Goal: Information Seeking & Learning: Learn about a topic

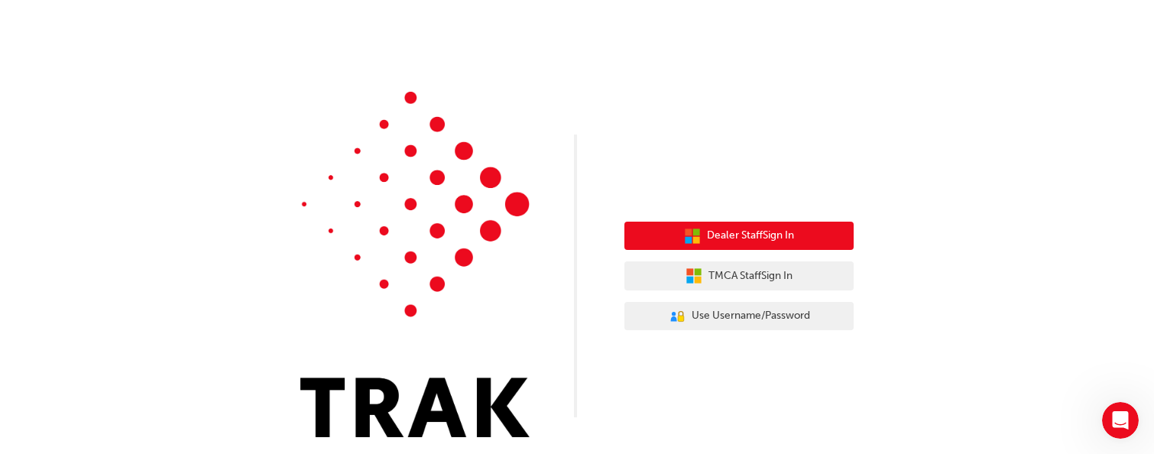
click at [746, 237] on span "Dealer Staff Sign In" at bounding box center [750, 236] width 87 height 18
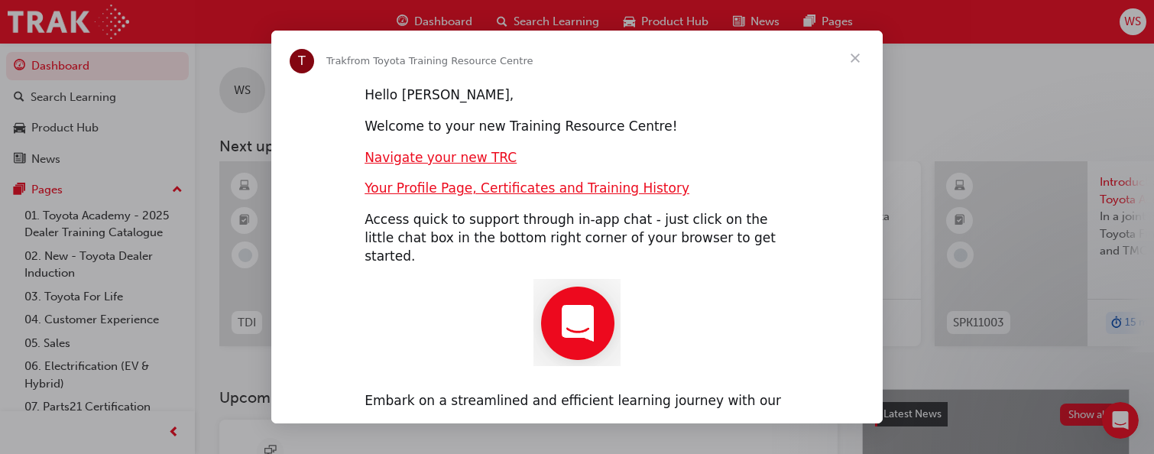
scroll to position [11, 0]
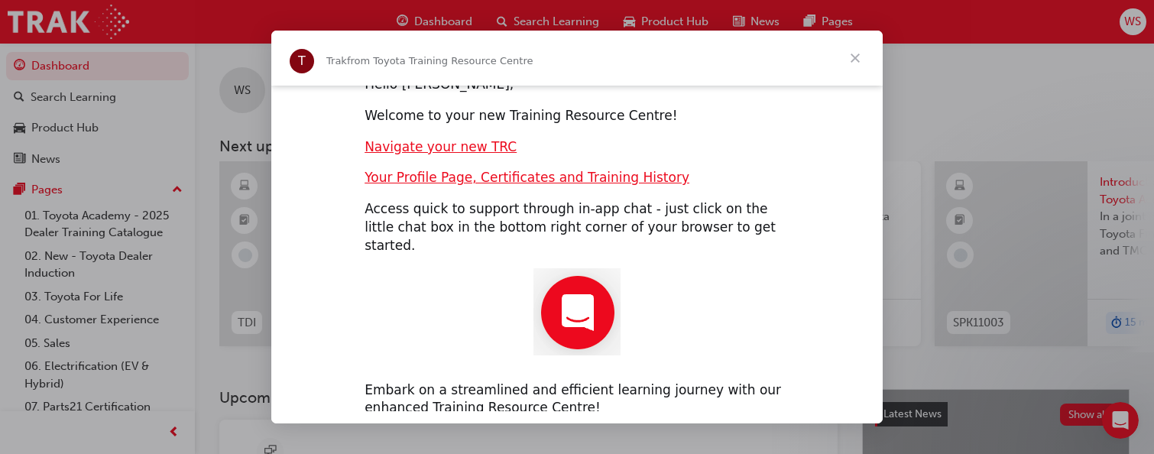
click at [857, 56] on span "Close" at bounding box center [854, 58] width 55 height 55
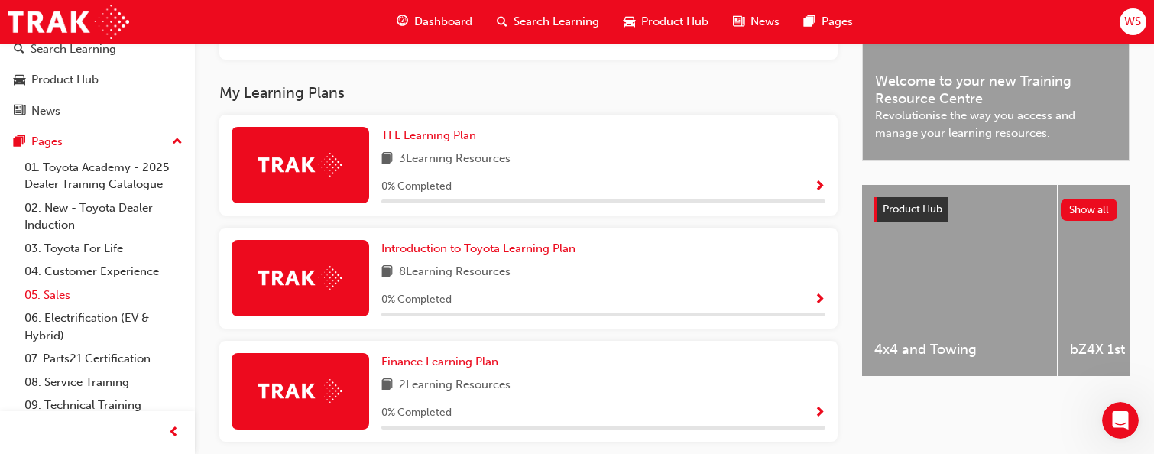
scroll to position [0, 0]
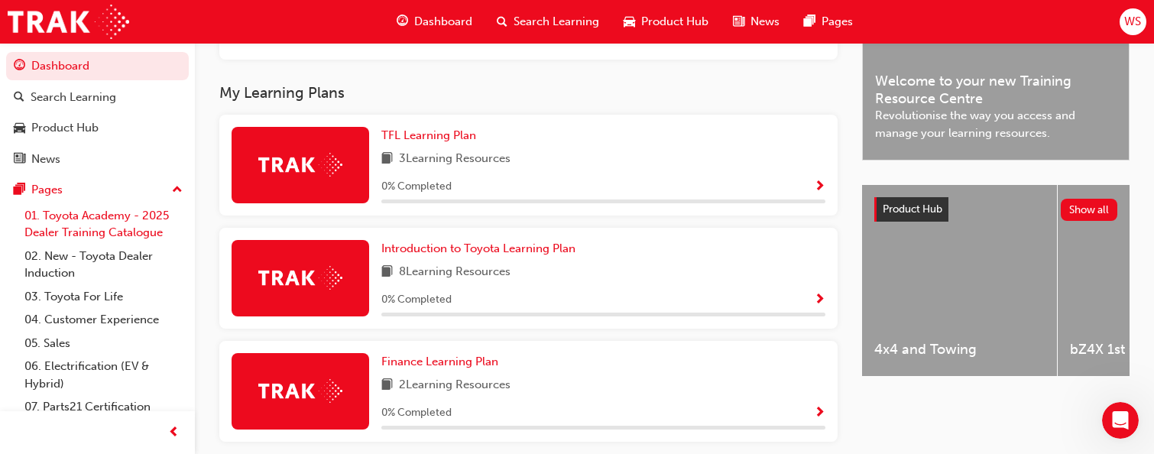
click at [53, 217] on link "01. Toyota Academy - 2025 Dealer Training Catalogue" at bounding box center [103, 224] width 170 height 40
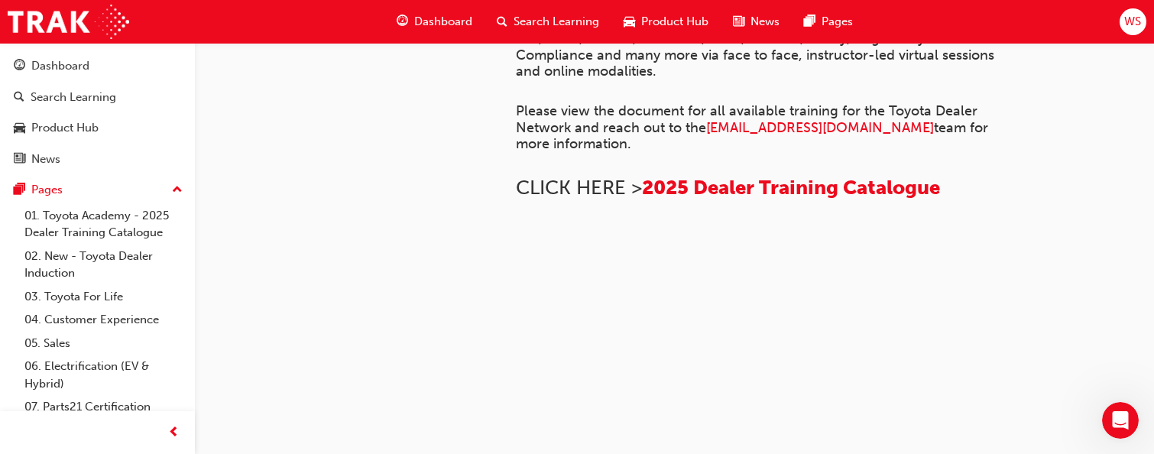
scroll to position [523, 0]
click at [782, 199] on span "2025 Dealer Training Catalogue" at bounding box center [791, 188] width 298 height 24
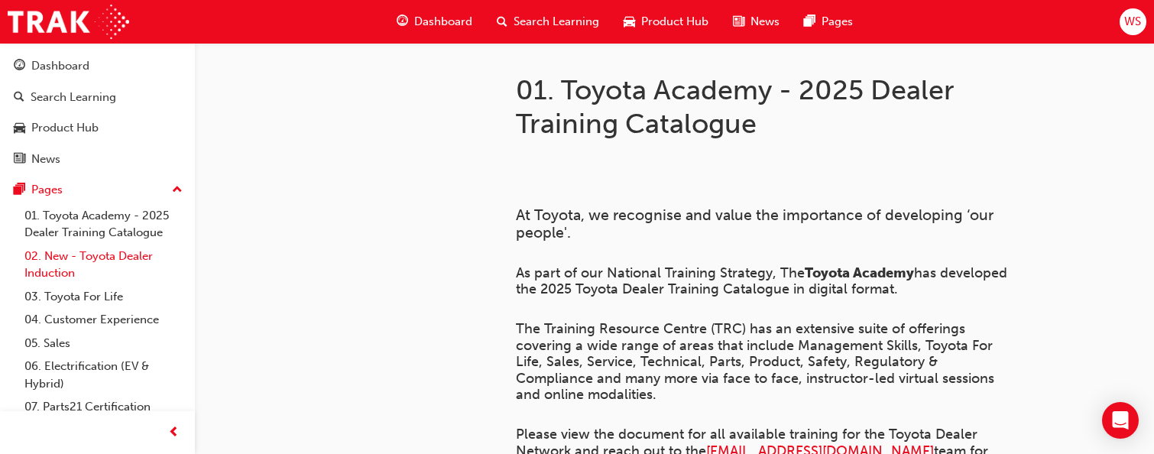
click at [82, 265] on link "02. New - Toyota Dealer Induction" at bounding box center [103, 264] width 170 height 40
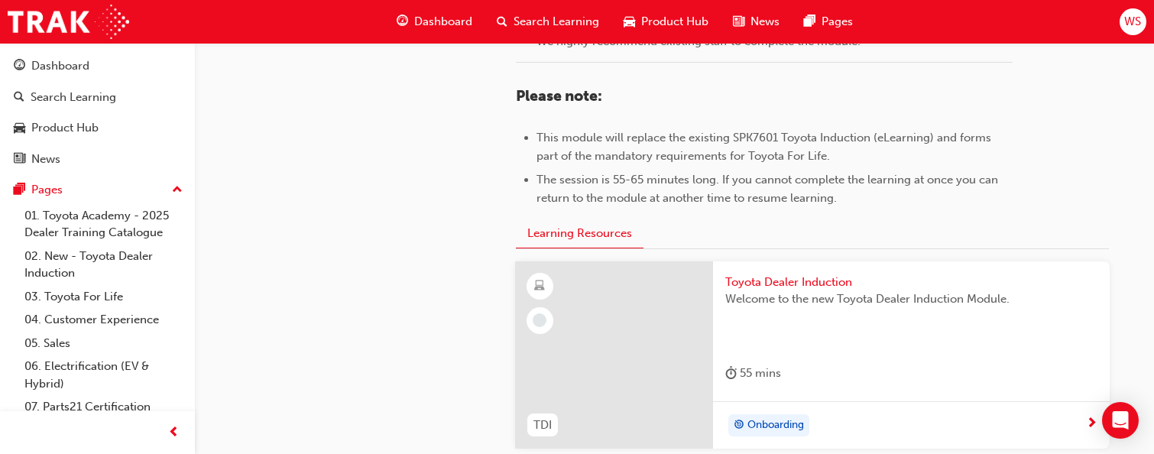
scroll to position [914, 0]
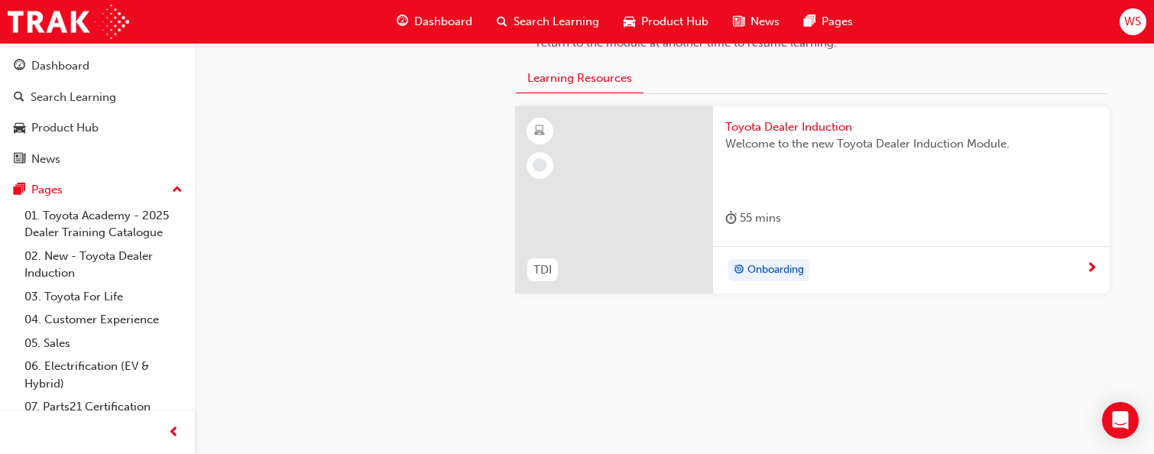
click at [727, 267] on div "Onboarding" at bounding box center [905, 270] width 361 height 23
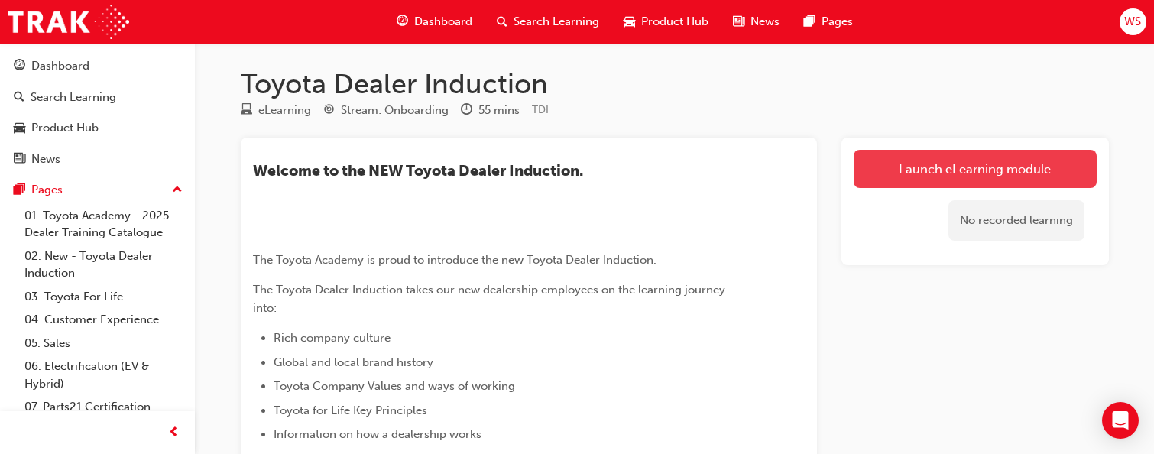
click at [912, 172] on link "Launch eLearning module" at bounding box center [974, 169] width 243 height 38
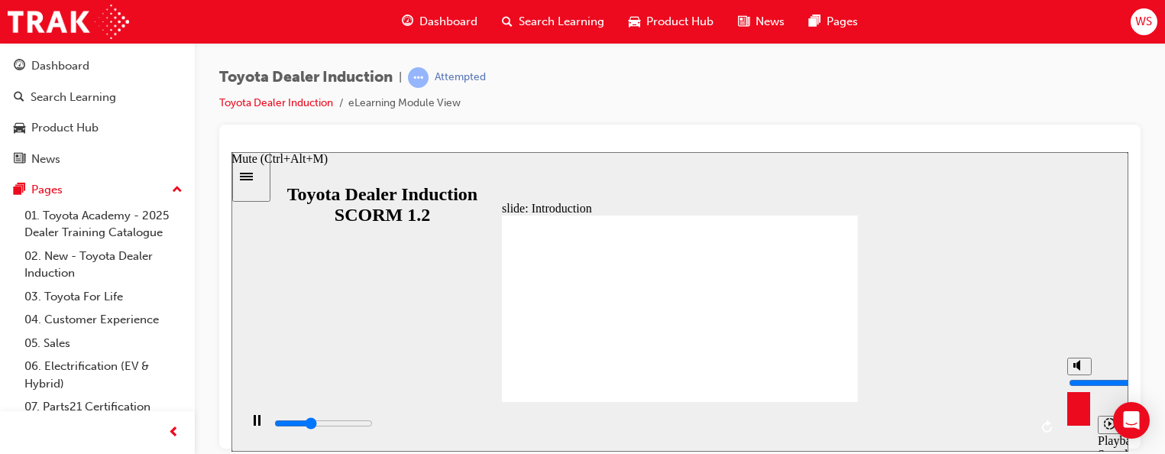
click at [1076, 419] on div "misc controls" at bounding box center [1078, 402] width 23 height 57
type input "21900"
type input "7"
type input "21900"
type input "5"
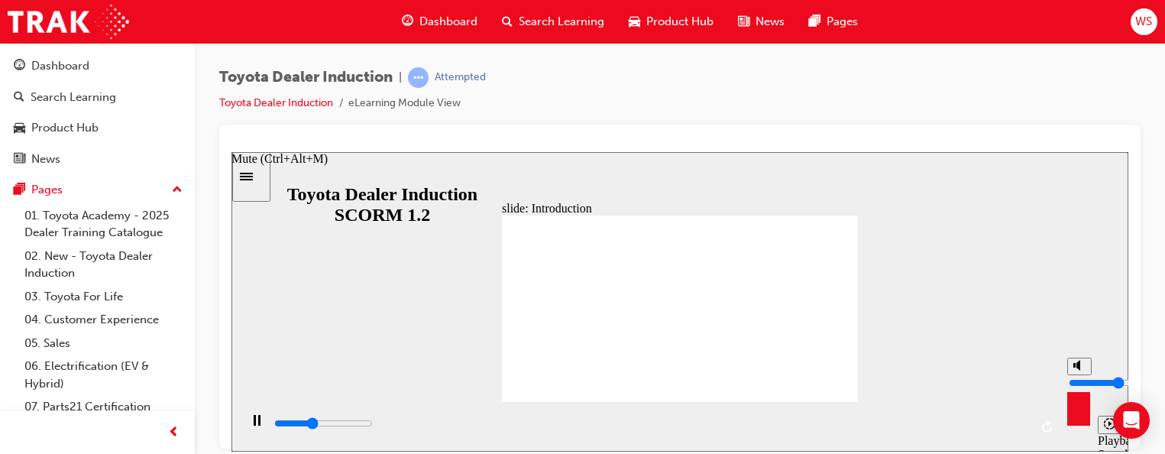
type input "21900"
type input "4"
type input "21900"
type input "3"
type input "22000"
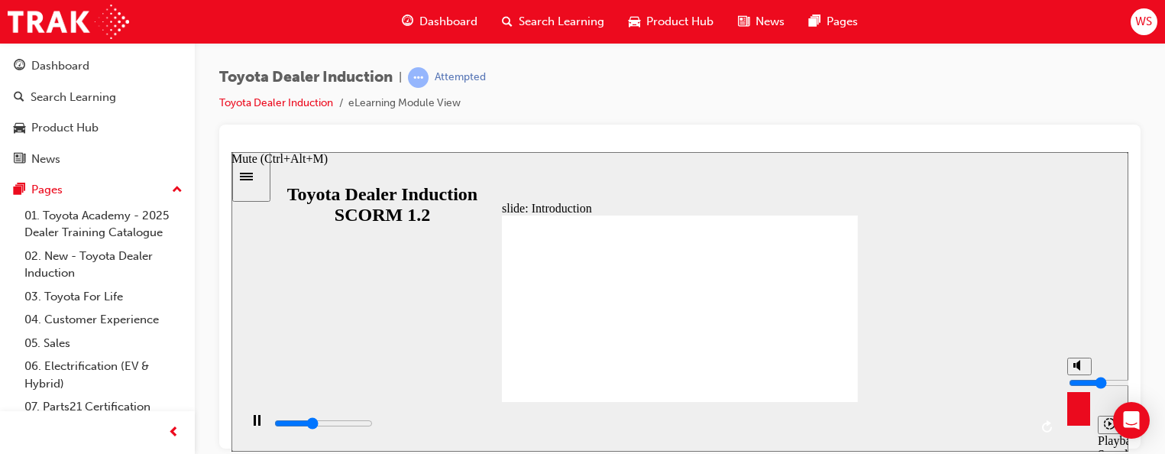
type input "2"
type input "22000"
type input "1"
type input "22000"
type input "0"
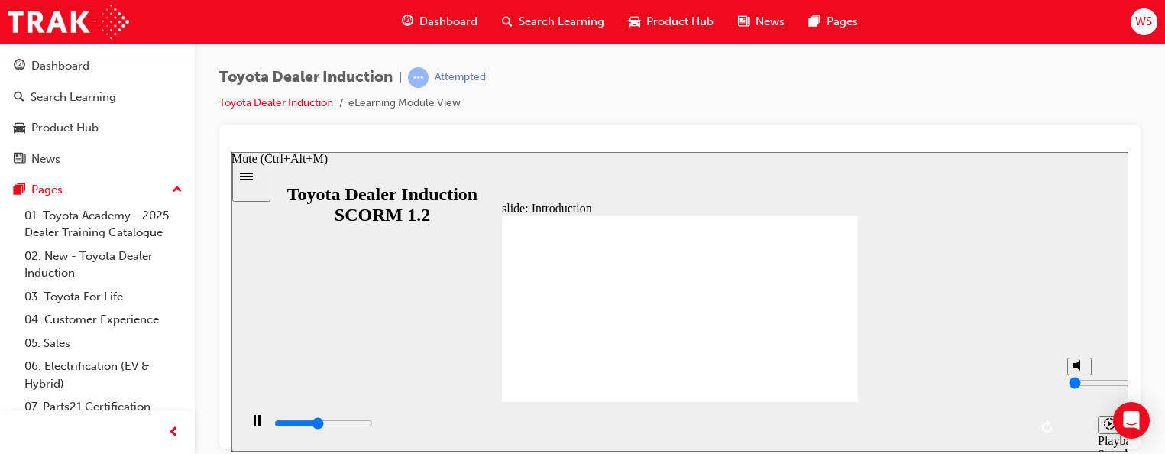
type input "25700"
type input "1"
type input "25700"
type input "3"
type input "25700"
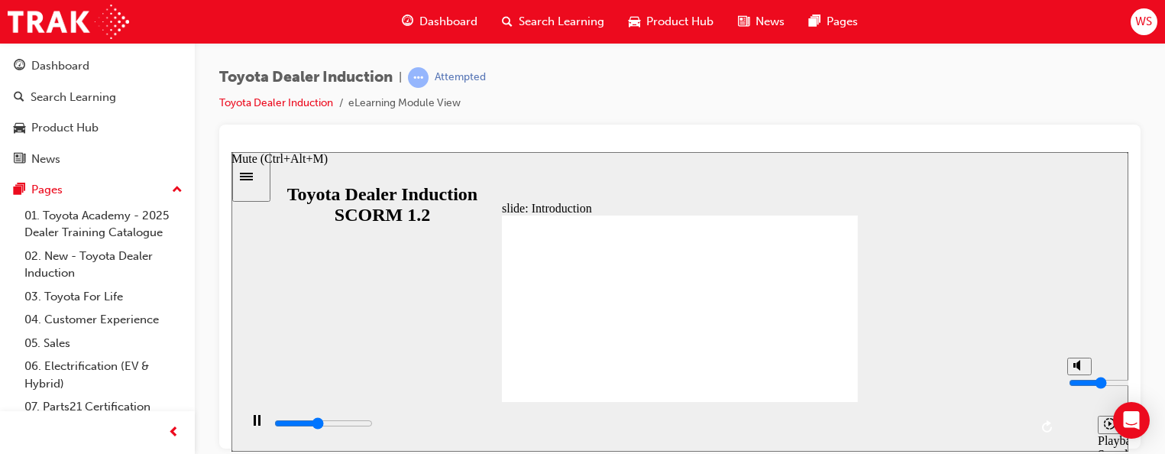
type input "4"
type input "25700"
type input "5"
type input "25800"
type input "6"
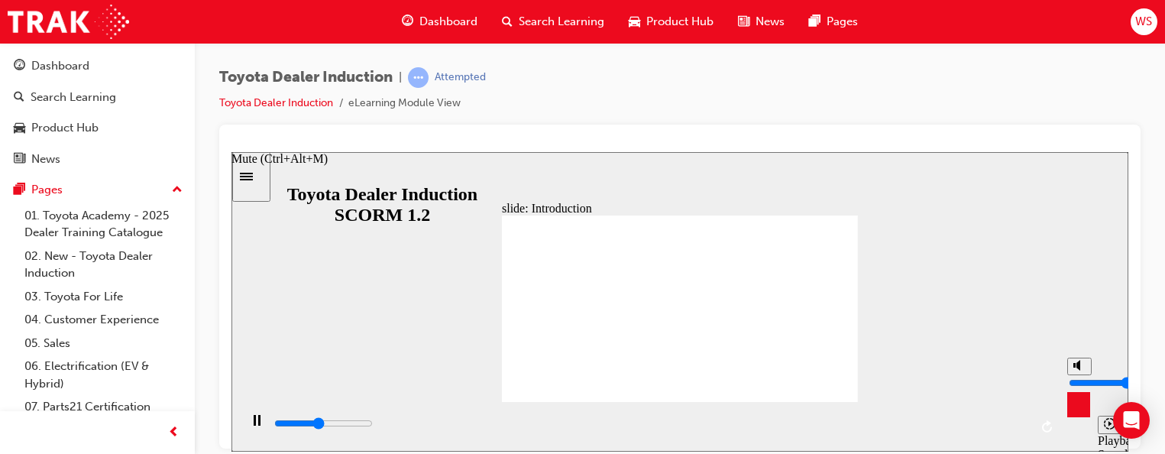
type input "26000"
type input "7"
type input "26000"
type input "8"
type input "26100"
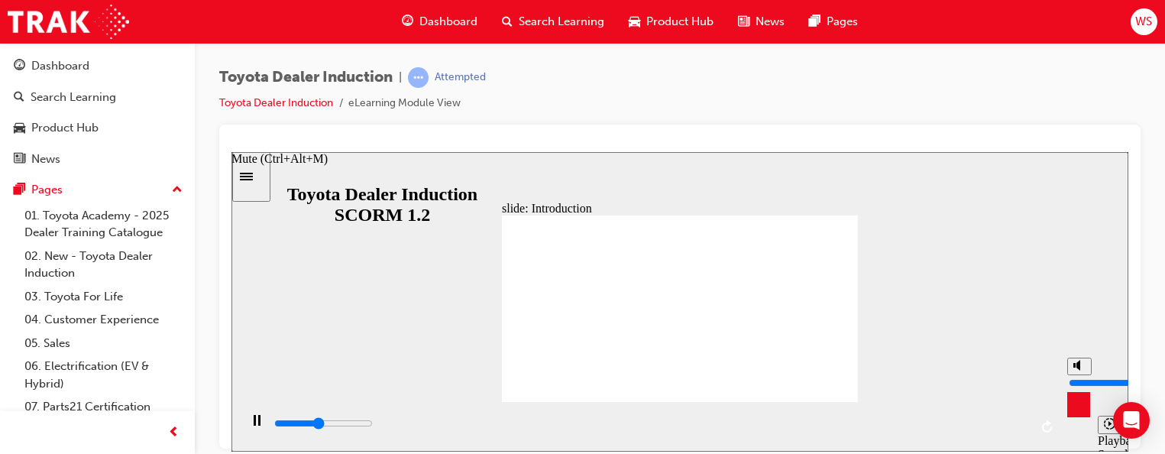
type input "9"
type input "26500"
type input "10"
type input "27300"
type input "9"
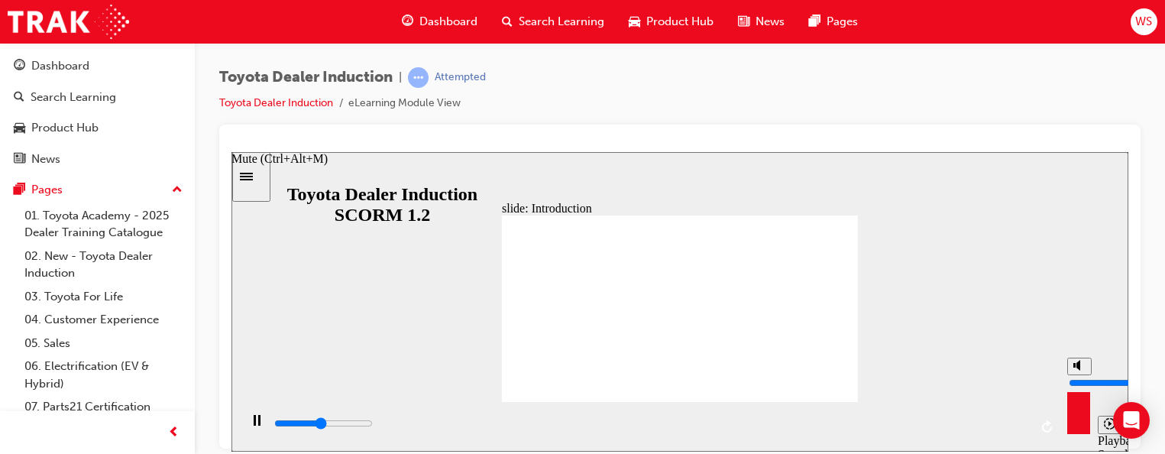
type input "27400"
type input "8"
drag, startPoint x: 1079, startPoint y: 369, endPoint x: 1089, endPoint y: 366, distance: 10.4
click at [1089, 376] on input "volume" at bounding box center [1118, 382] width 99 height 12
click at [798, 429] on div "playback controls" at bounding box center [651, 423] width 756 height 17
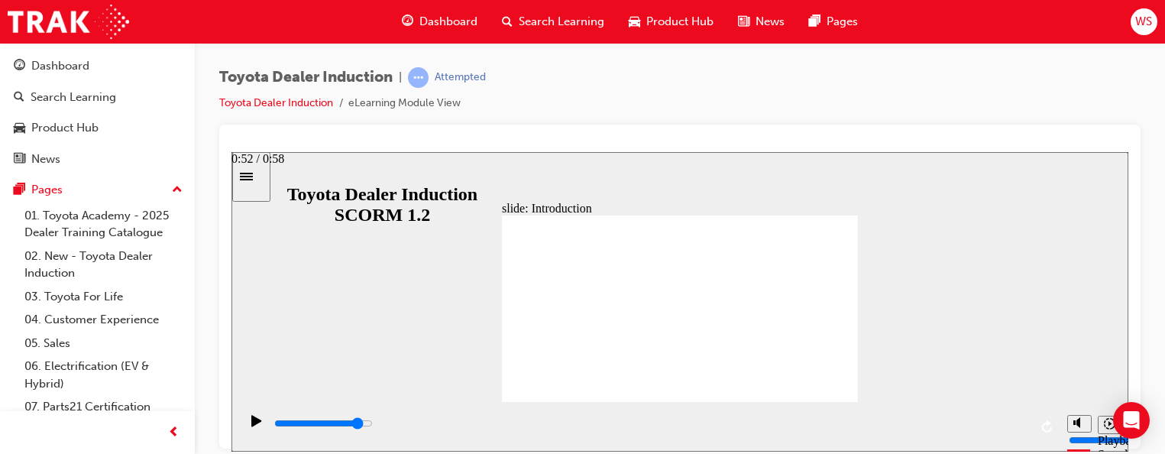
click at [948, 419] on div "playback controls" at bounding box center [651, 423] width 756 height 17
click at [251, 426] on icon "Play (Ctrl+Alt+P)" at bounding box center [256, 419] width 10 height 11
click at [255, 426] on icon "Play (Ctrl+Alt+P)" at bounding box center [256, 420] width 11 height 12
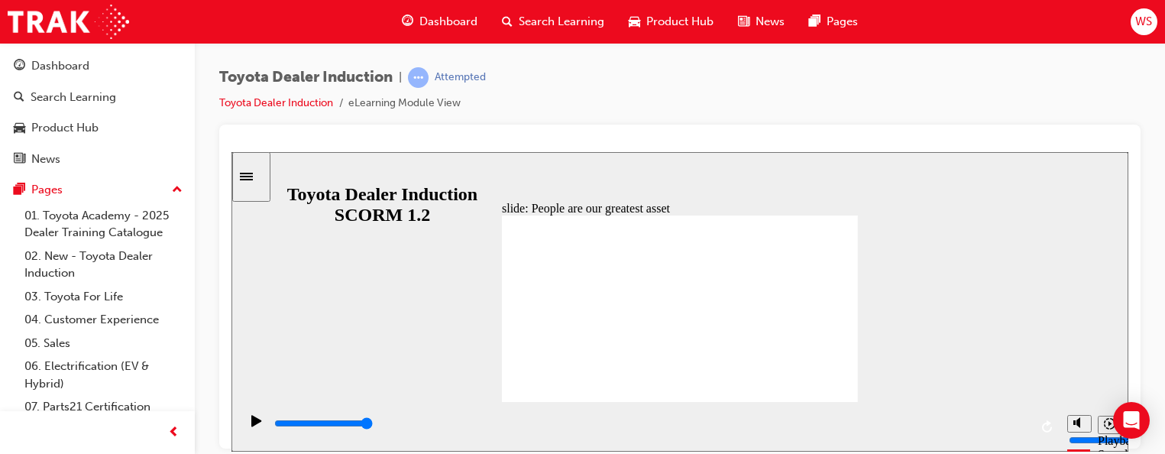
click at [373, 426] on input "slide progress" at bounding box center [323, 422] width 99 height 12
click at [919, 432] on div "playback controls" at bounding box center [651, 423] width 756 height 17
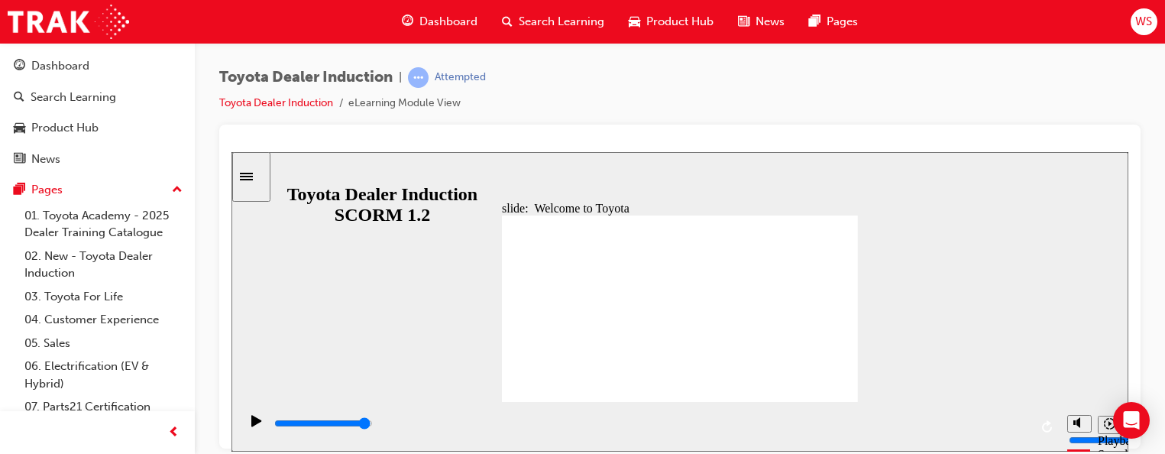
type input "7500"
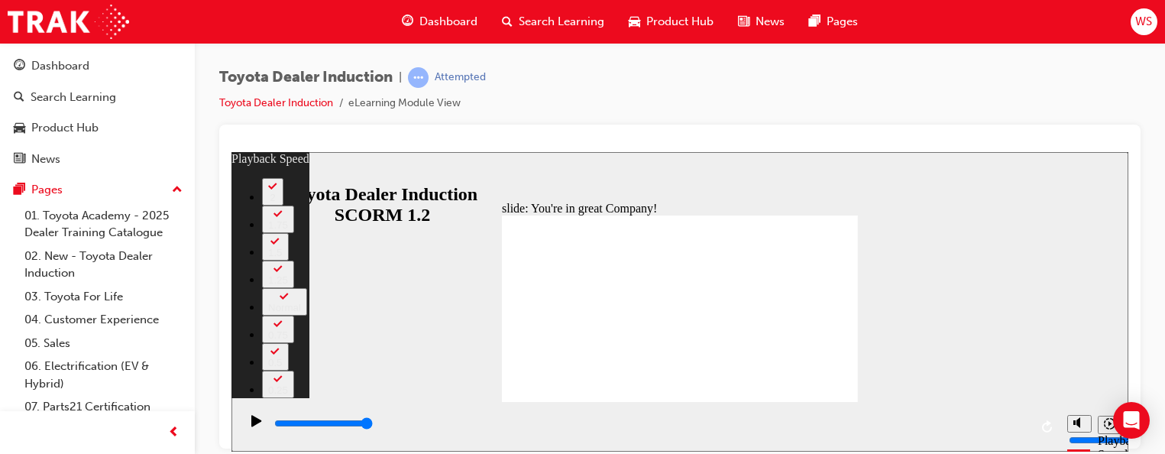
type input "4"
type input "9"
type input "5"
type input "9"
type input "5"
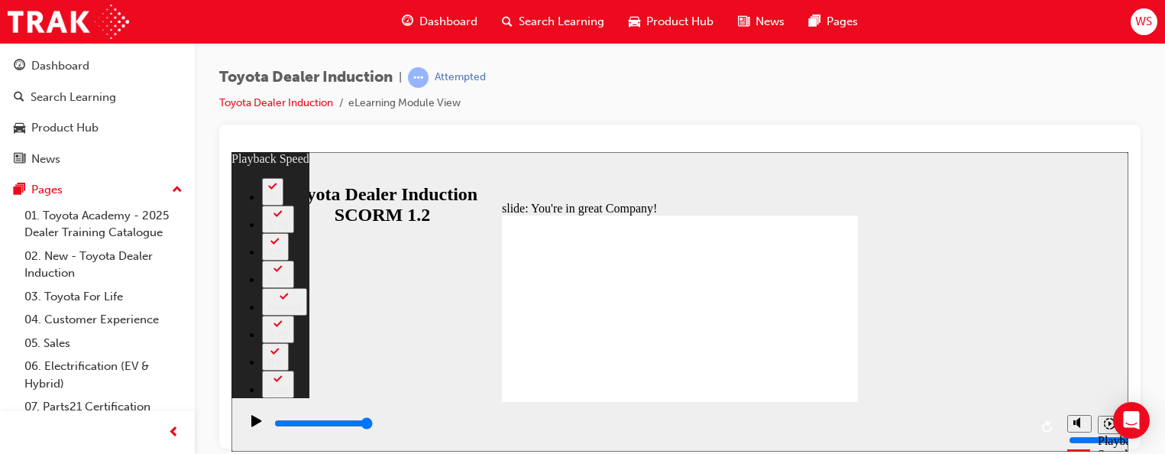
type input "9"
type input "5"
type input "9"
type input "10"
type input "5"
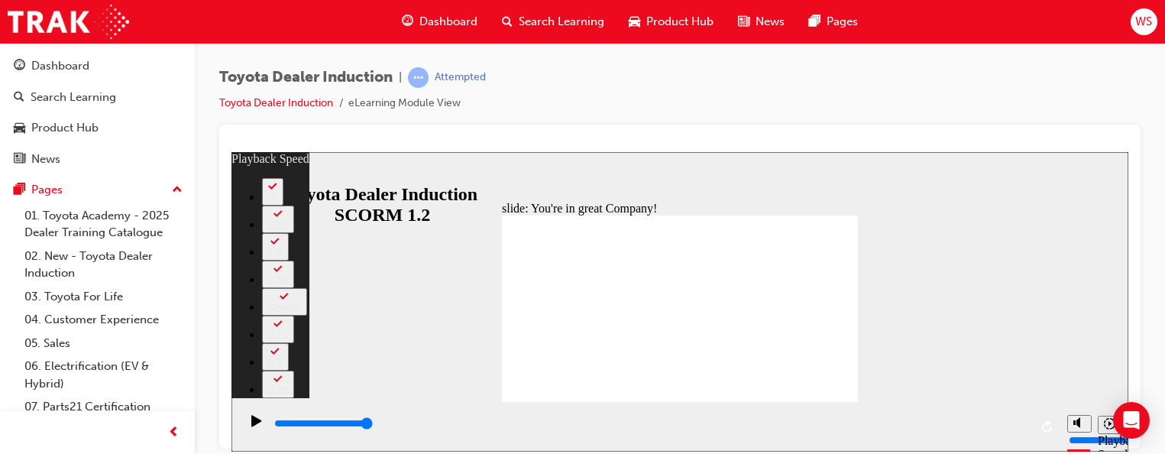
type input "10"
drag, startPoint x: 729, startPoint y: 325, endPoint x: 732, endPoint y: 311, distance: 14.8
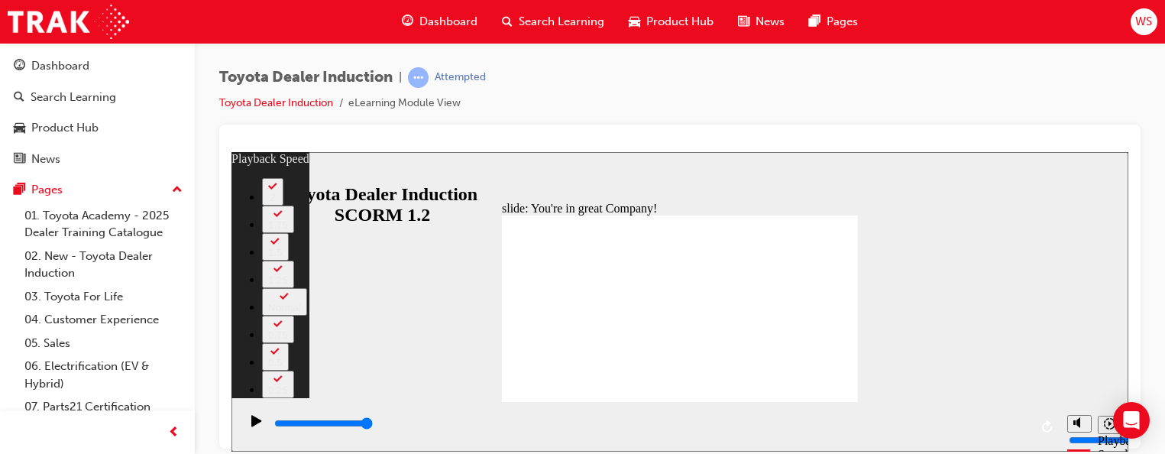
type input "156"
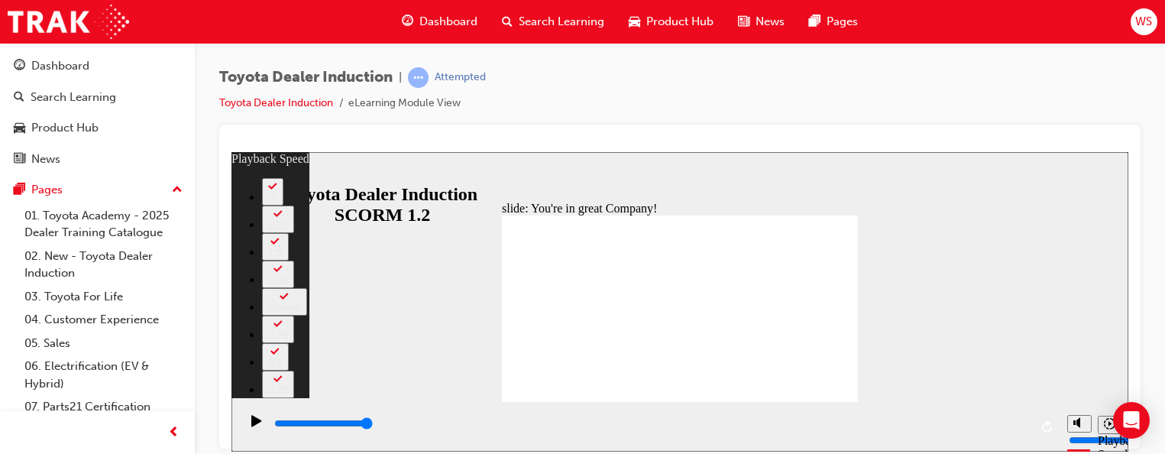
click at [254, 178] on icon "Sidebar Toggle" at bounding box center [251, 174] width 23 height 9
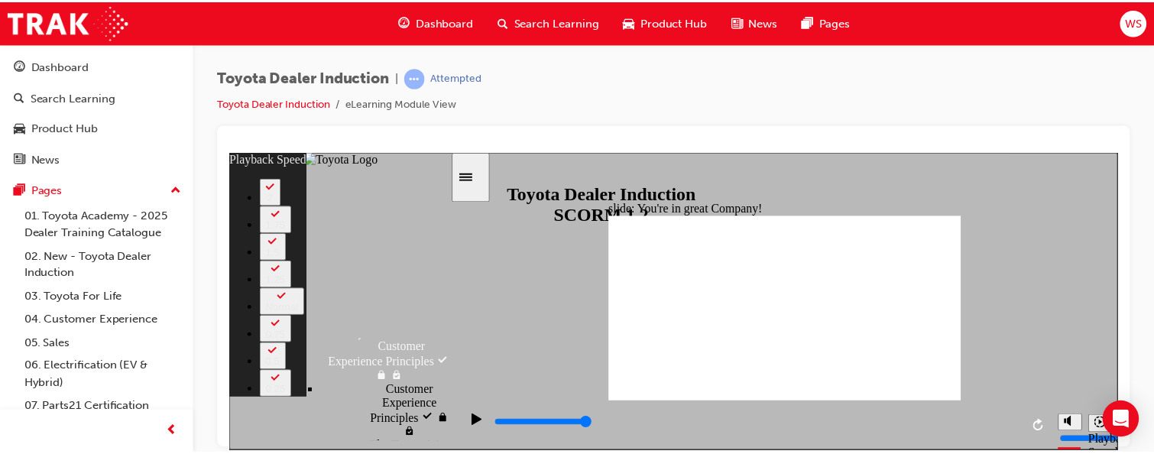
scroll to position [840, 0]
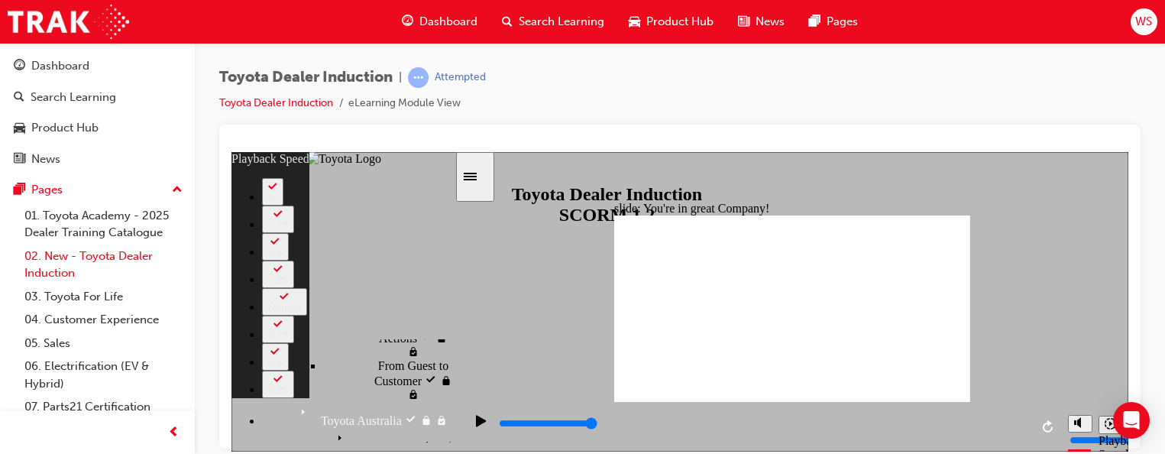
click at [54, 259] on link "02. New - Toyota Dealer Induction" at bounding box center [103, 264] width 170 height 40
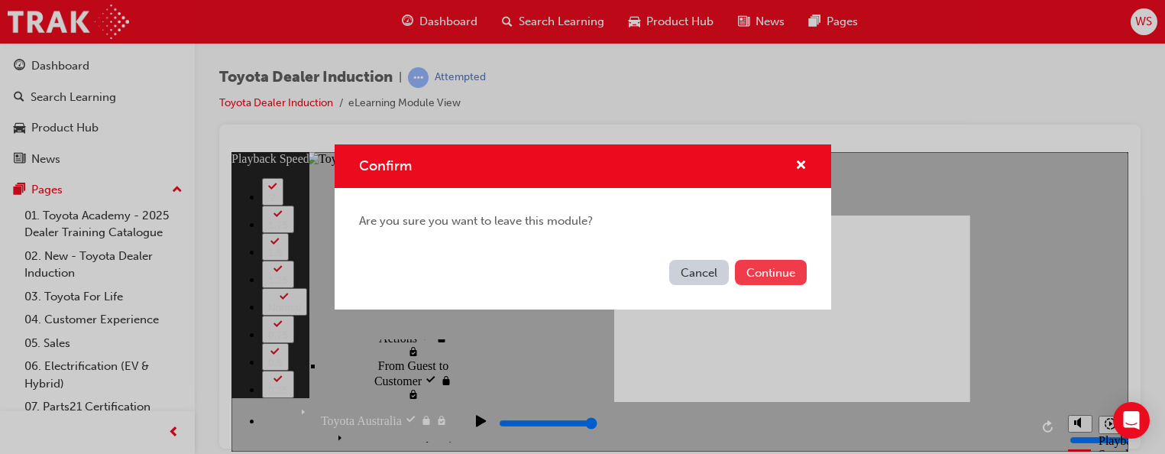
click at [759, 272] on button "Continue" at bounding box center [771, 272] width 72 height 25
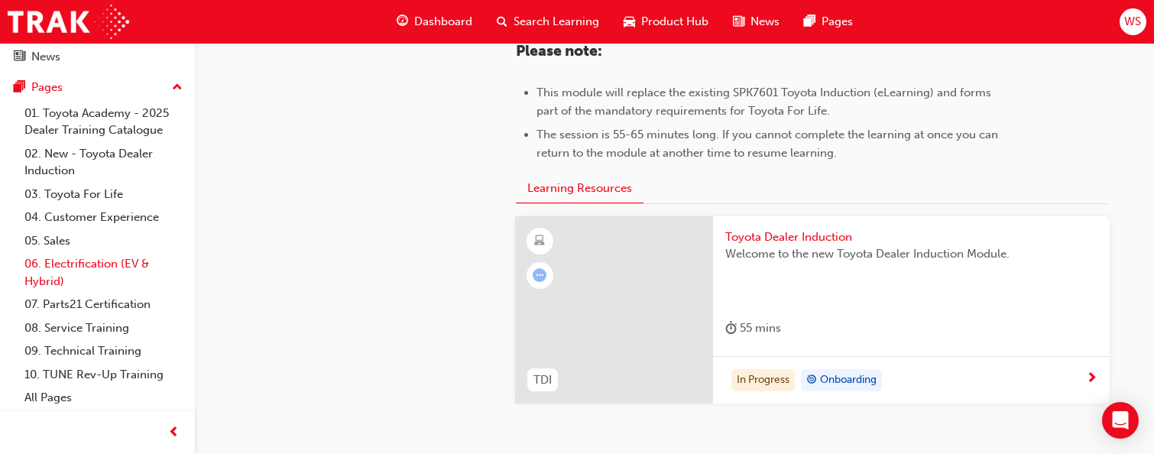
scroll to position [840, 0]
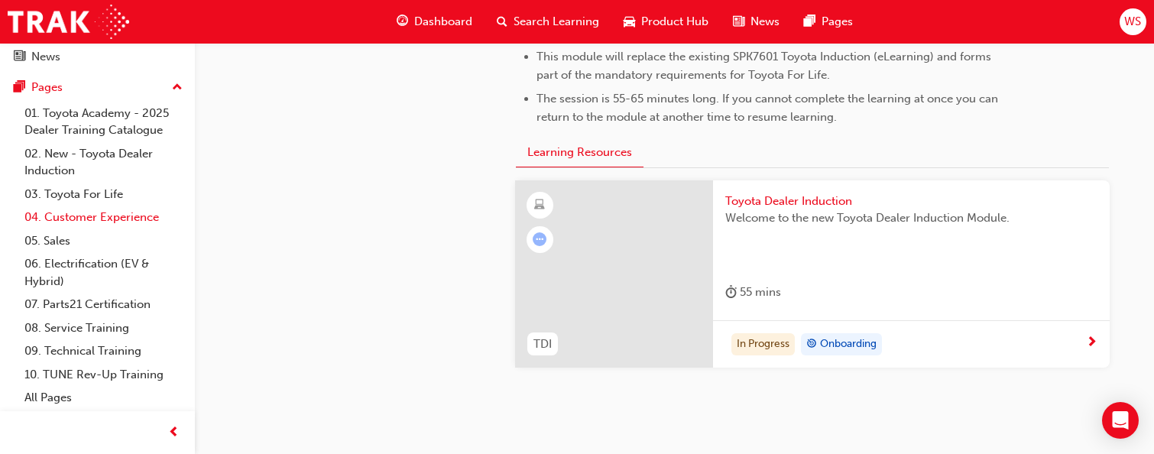
click at [90, 222] on link "04. Customer Experience" at bounding box center [103, 218] width 170 height 24
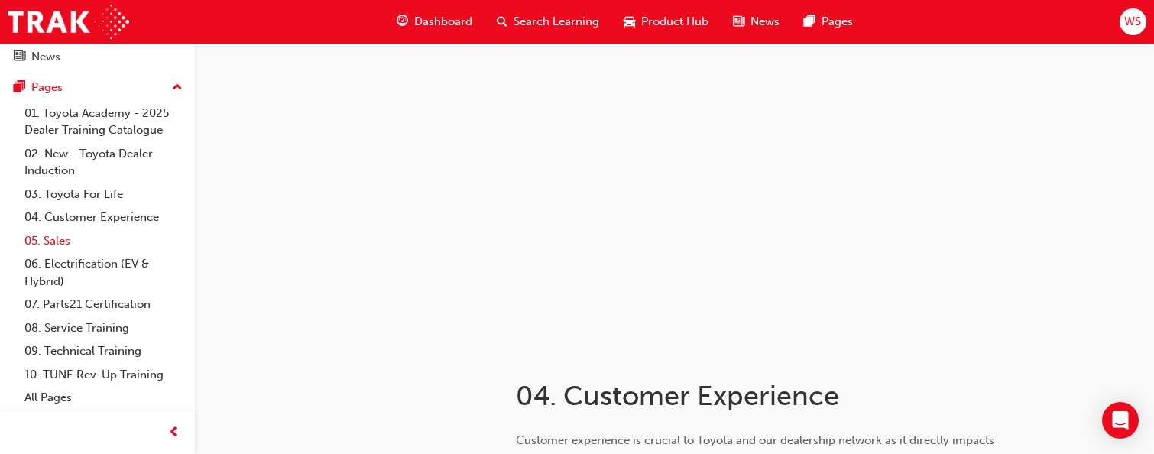
click at [65, 237] on link "05. Sales" at bounding box center [103, 241] width 170 height 24
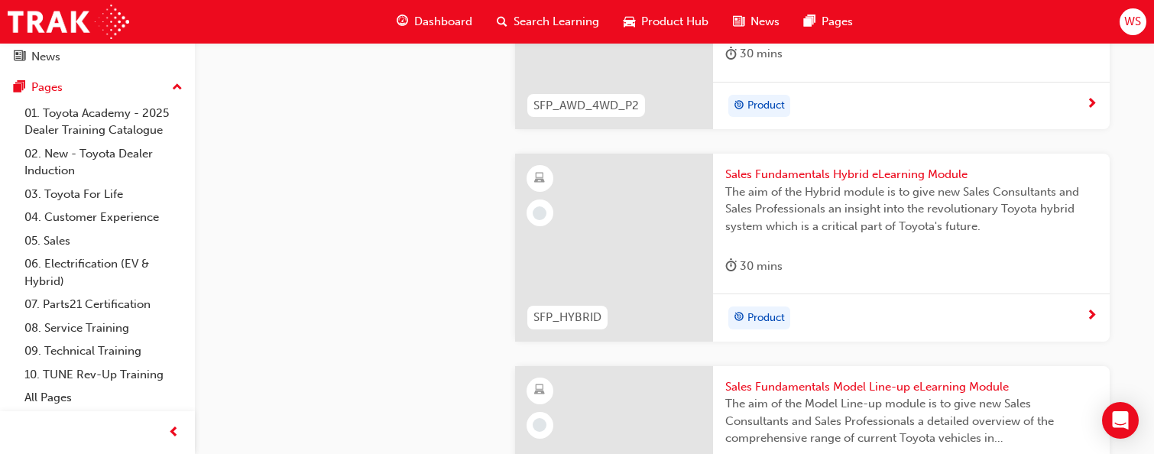
scroll to position [890, 0]
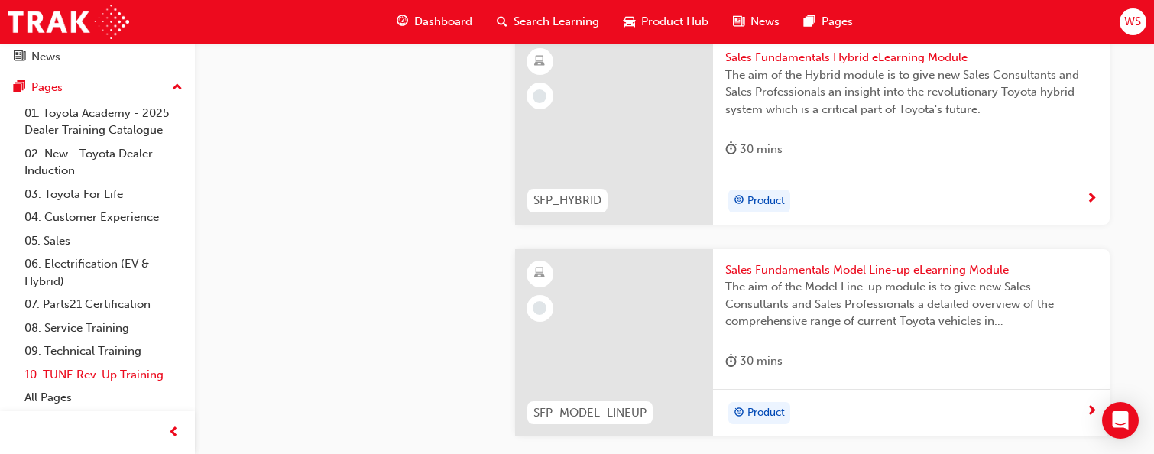
click at [124, 375] on link "10. TUNE Rev-Up Training" at bounding box center [103, 375] width 170 height 24
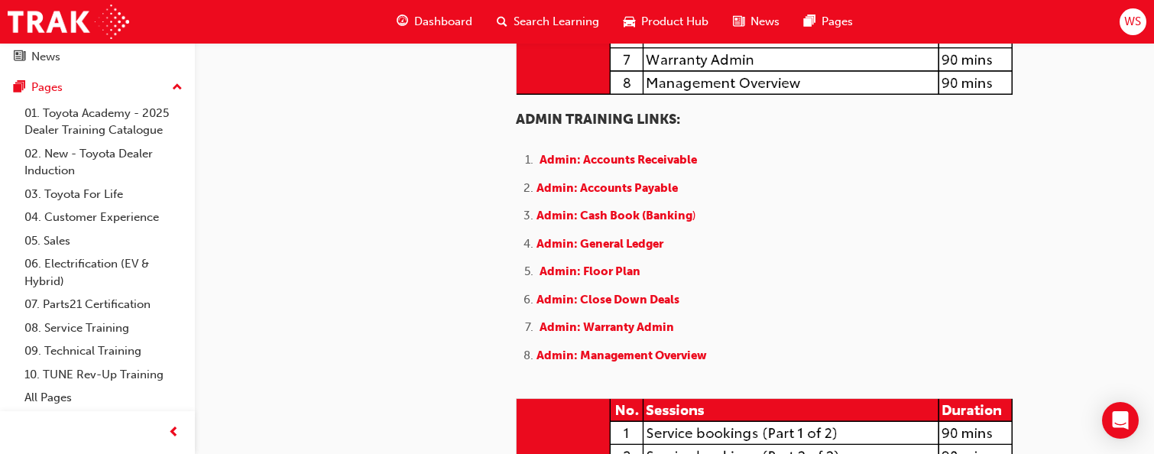
scroll to position [613, 0]
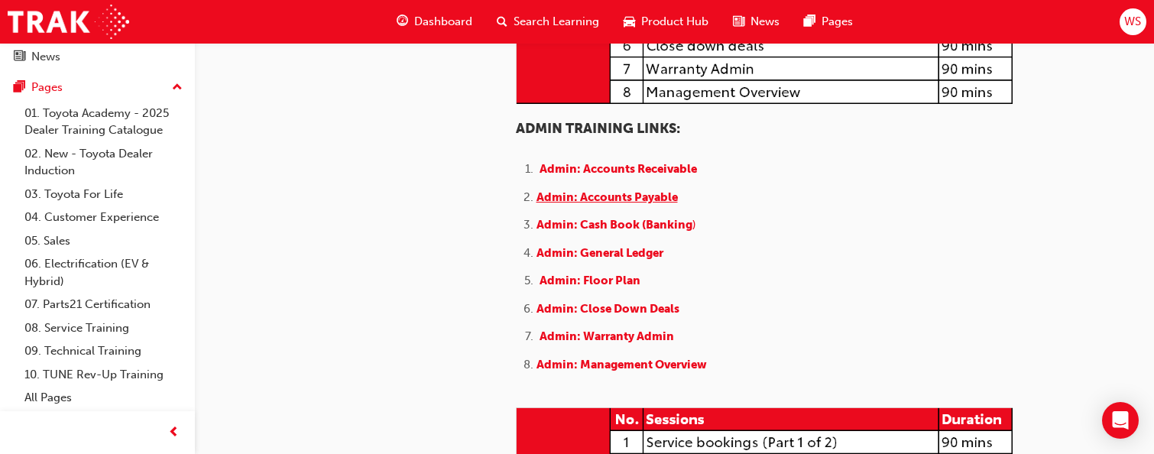
click at [653, 204] on span "Admin: Accounts Payable" at bounding box center [606, 197] width 141 height 14
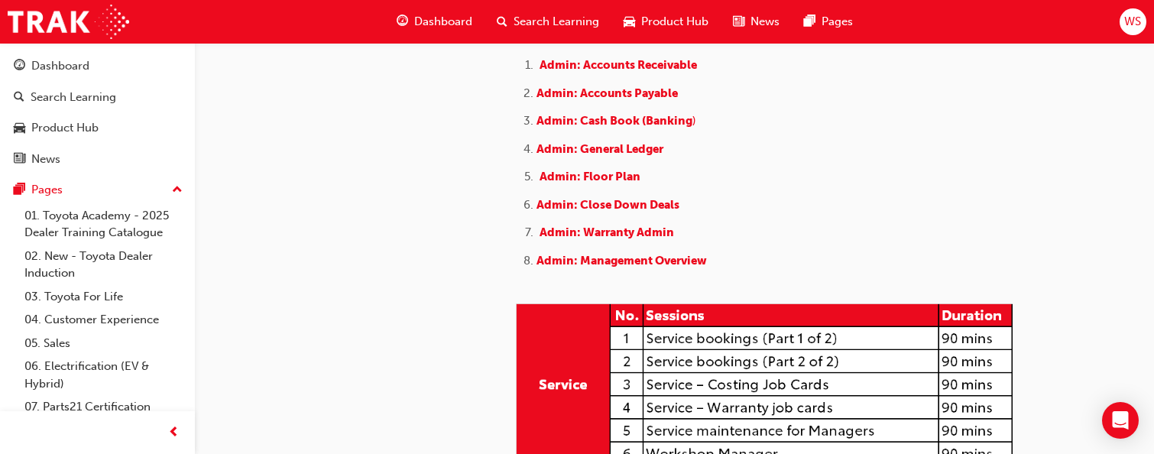
scroll to position [917, 0]
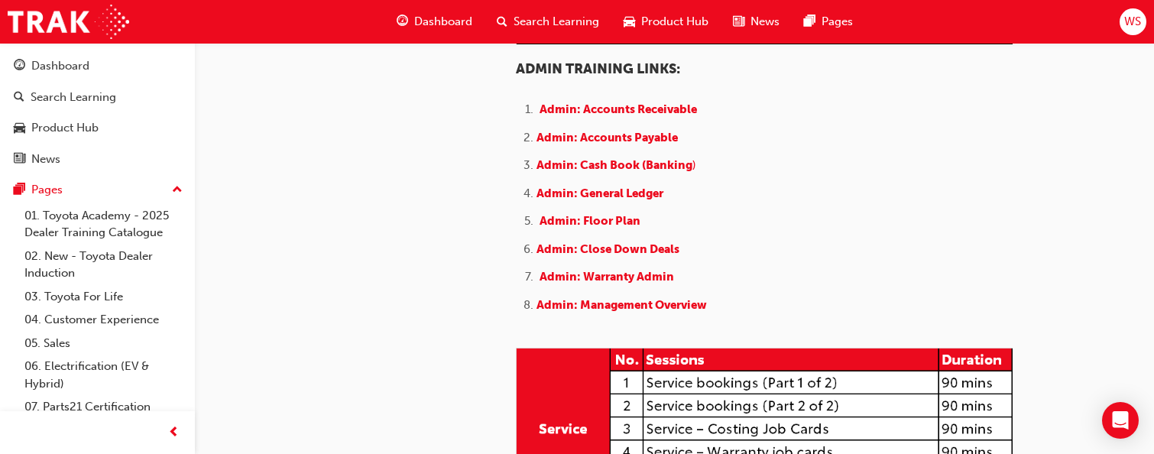
scroll to position [764, 0]
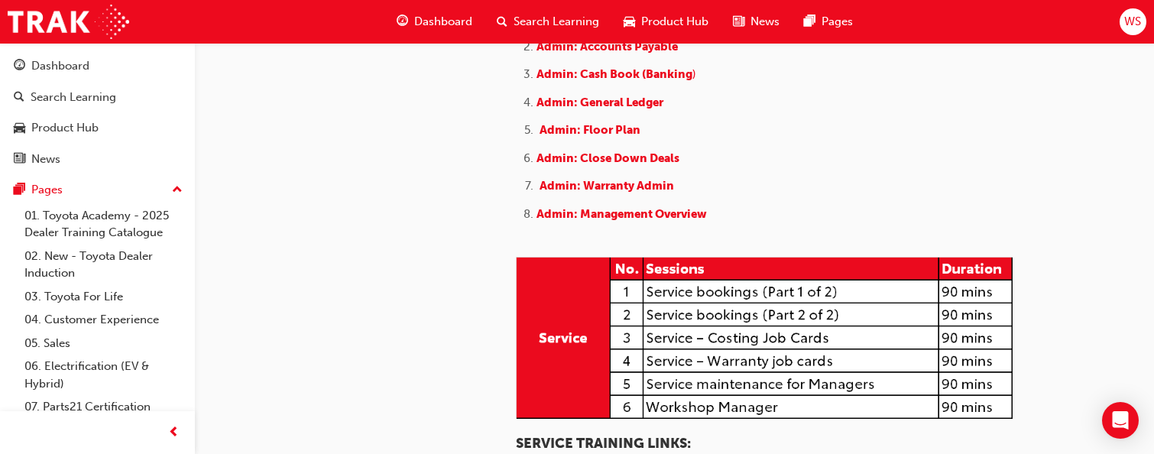
click at [634, 25] on span "Admin: Accounts Receivable" at bounding box center [617, 18] width 157 height 14
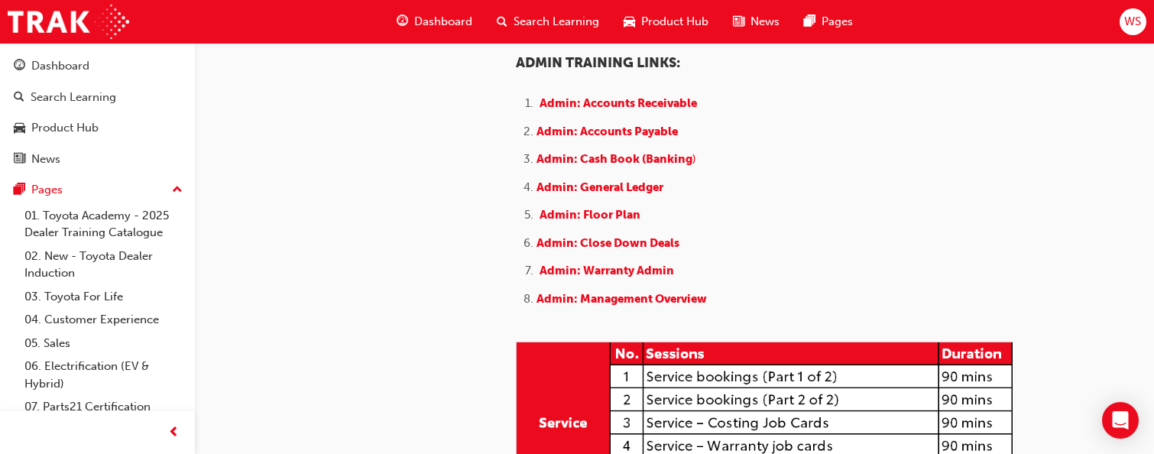
scroll to position [764, 0]
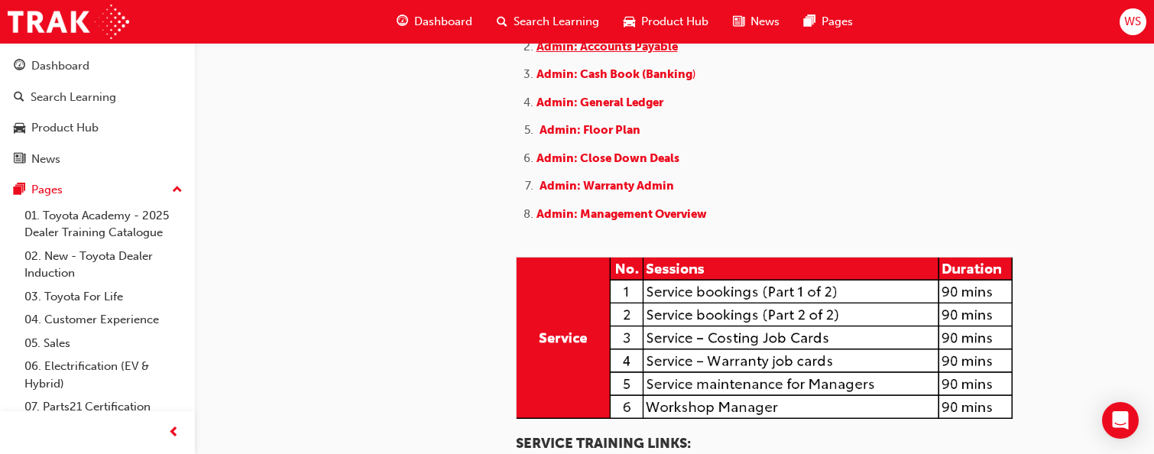
click at [653, 53] on span "Admin: Accounts Payable" at bounding box center [606, 47] width 141 height 14
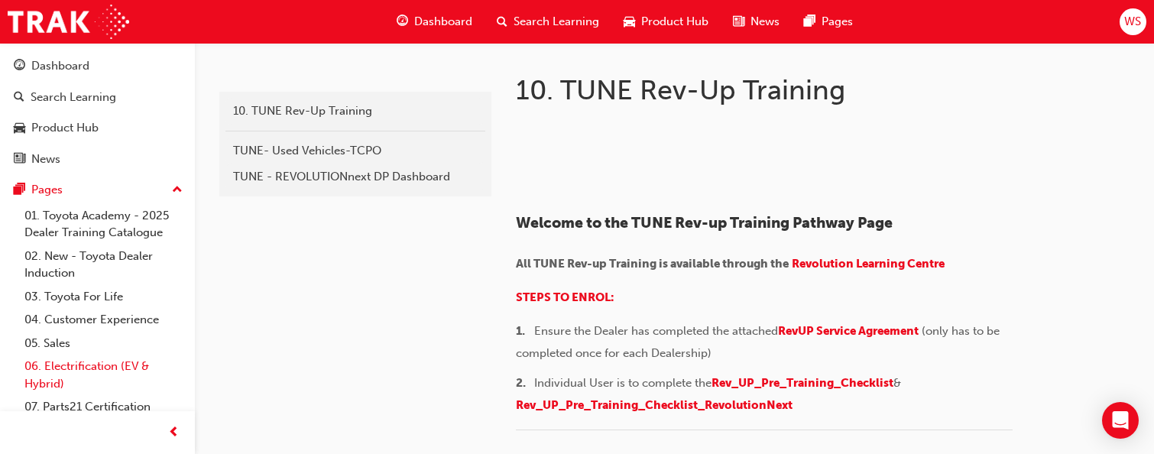
click at [71, 361] on link "06. Electrification (EV & Hybrid)" at bounding box center [103, 374] width 170 height 40
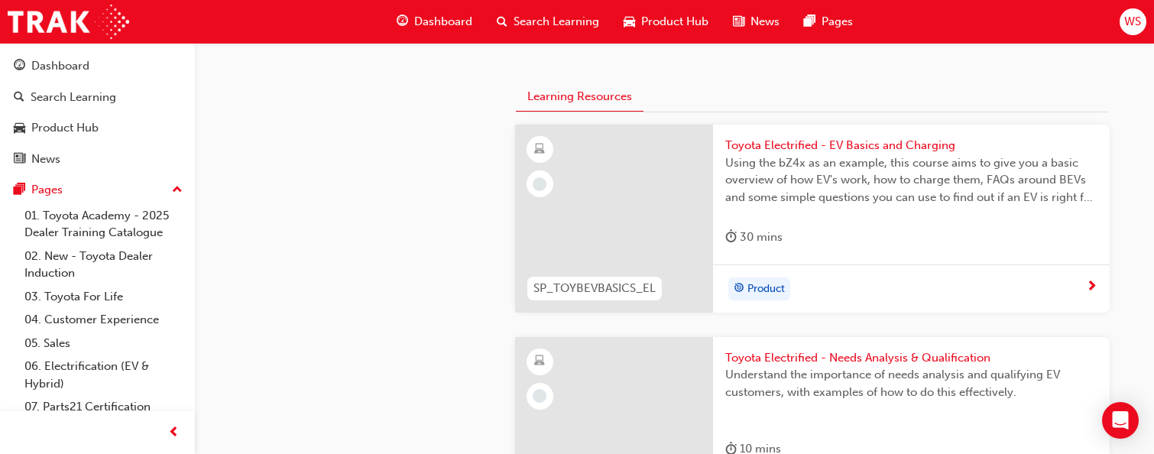
scroll to position [306, 0]
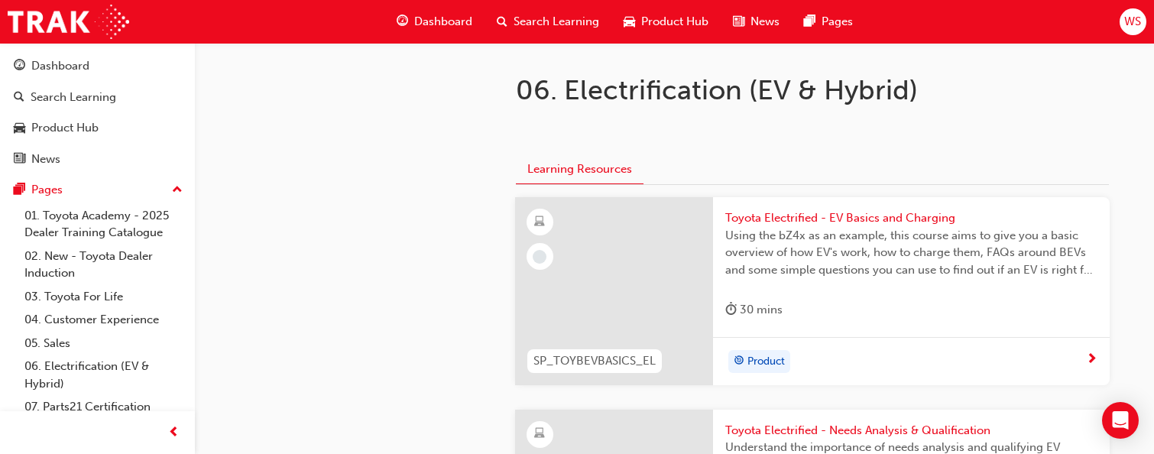
click at [725, 220] on span "Toyota Electrified - EV Basics and Charging" at bounding box center [911, 218] width 372 height 18
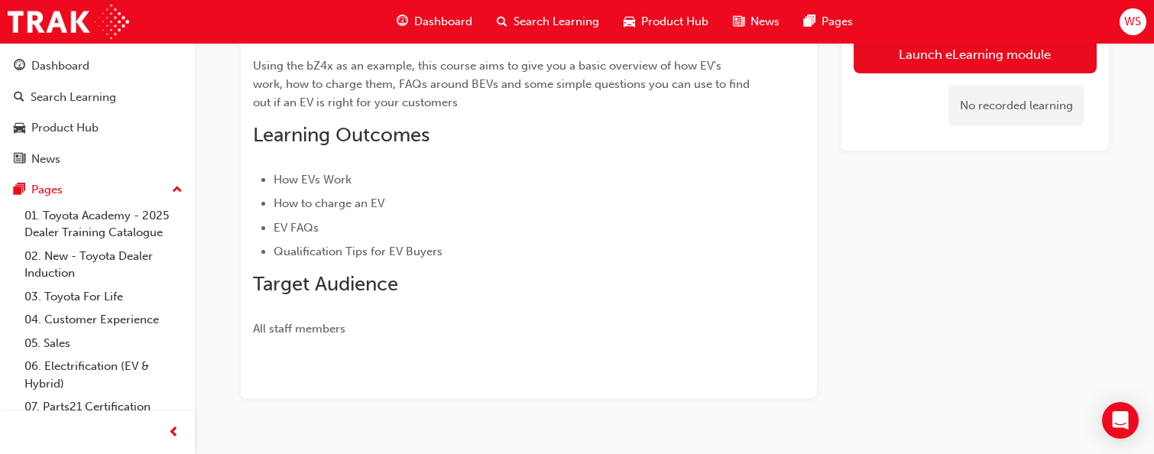
scroll to position [184, 0]
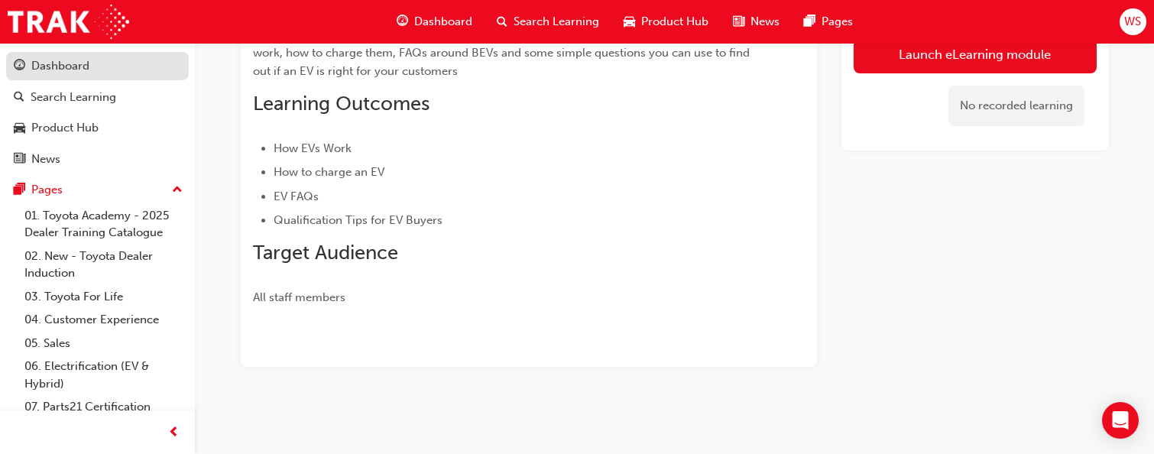
click at [63, 62] on div "Dashboard" at bounding box center [60, 66] width 58 height 18
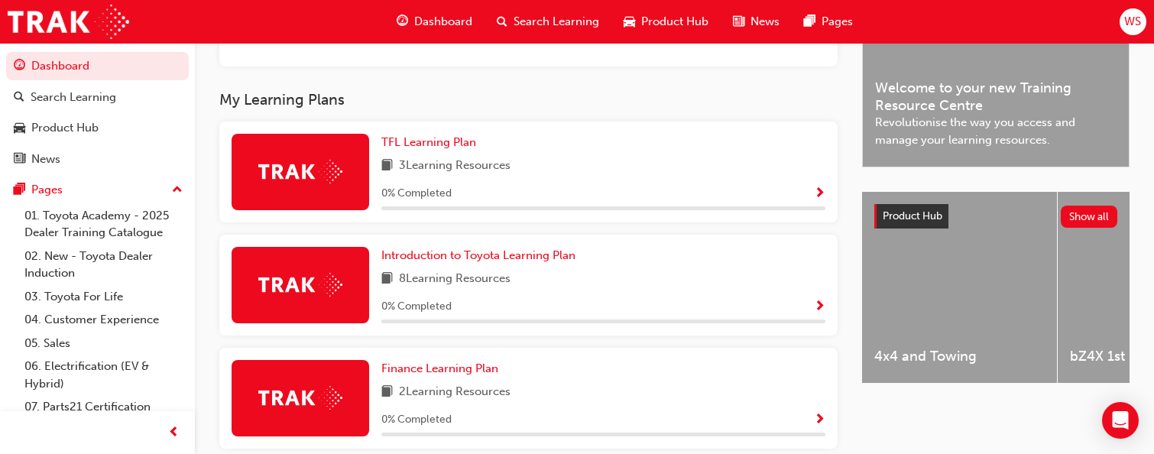
scroll to position [458, 0]
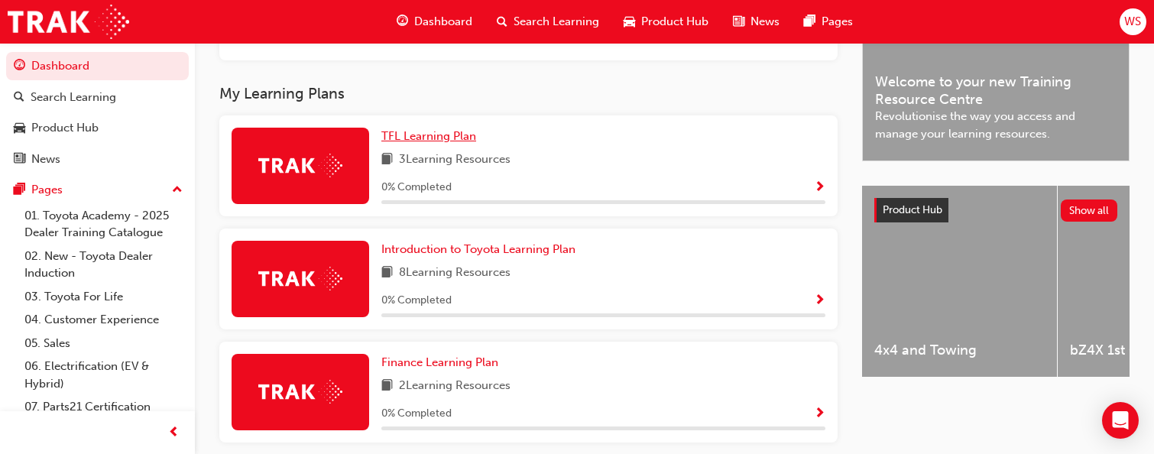
click at [439, 143] on span "TFL Learning Plan" at bounding box center [428, 136] width 95 height 14
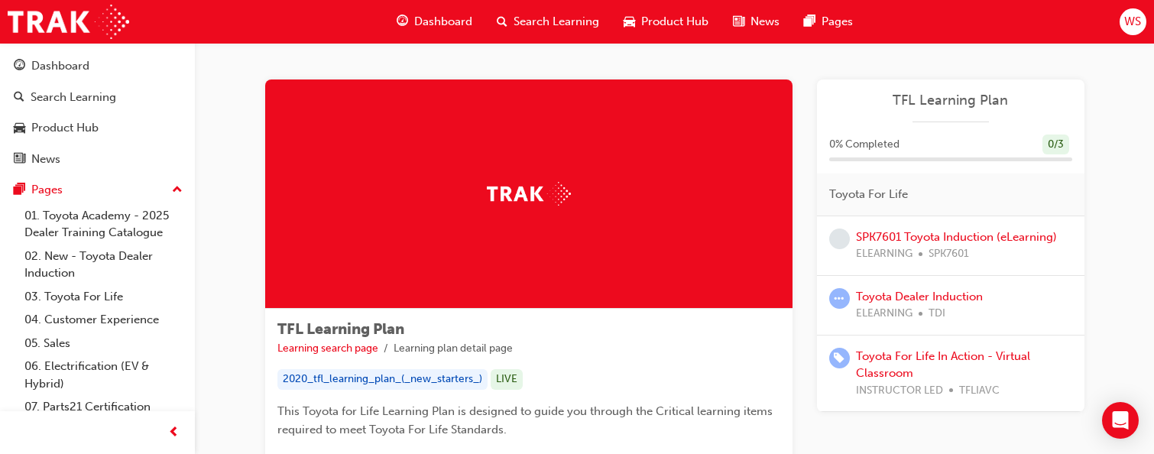
scroll to position [150, 0]
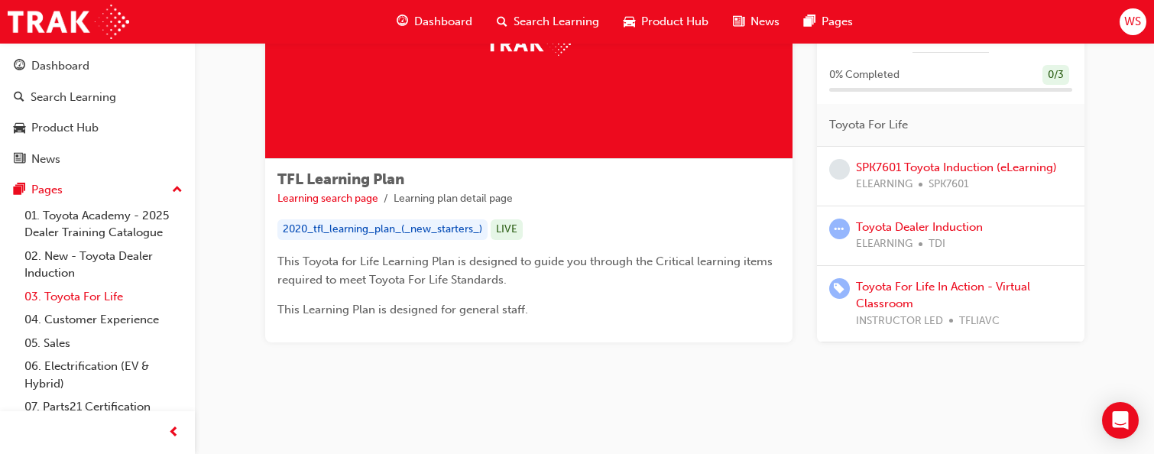
click at [89, 297] on link "03. Toyota For Life" at bounding box center [103, 297] width 170 height 24
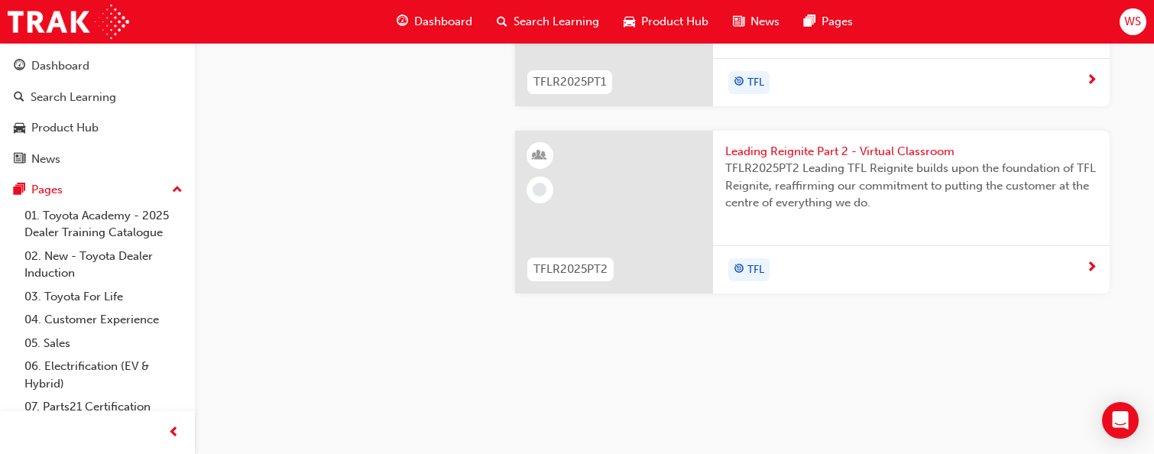
scroll to position [1866, 0]
click at [142, 233] on link "01. Toyota Academy - 2025 Dealer Training Catalogue" at bounding box center [103, 224] width 170 height 40
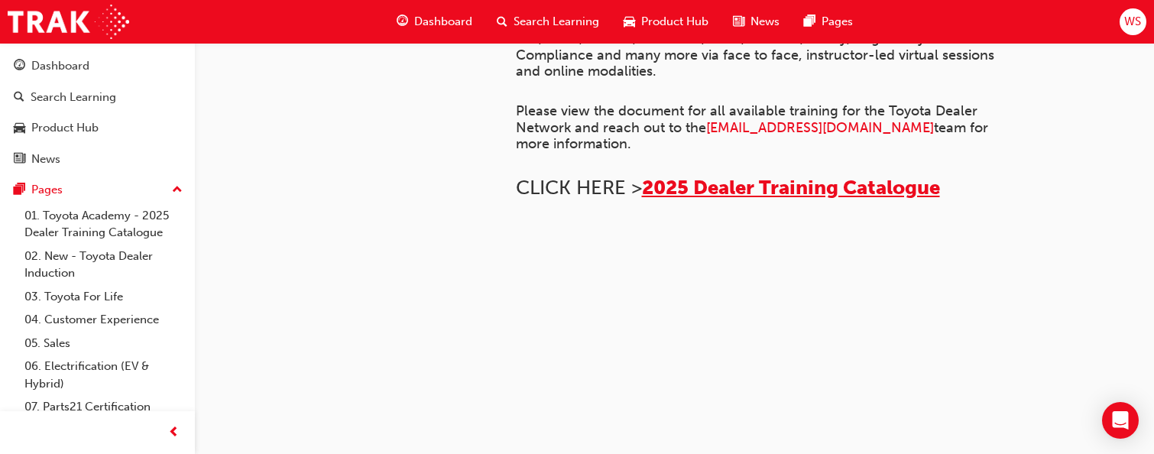
scroll to position [1287, 0]
click at [95, 293] on link "03. Toyota For Life" at bounding box center [103, 297] width 170 height 24
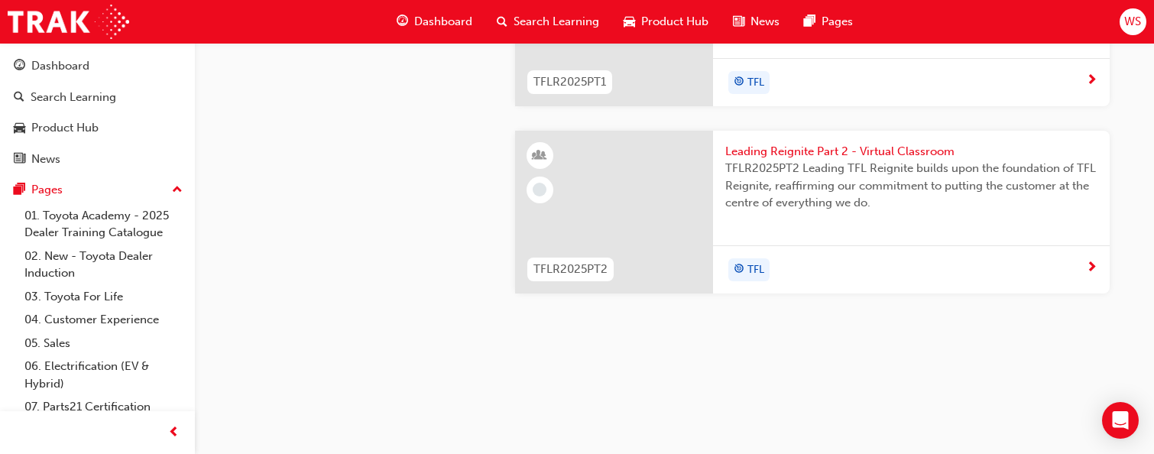
scroll to position [1866, 0]
click at [106, 296] on link "03. Toyota For Life" at bounding box center [103, 297] width 170 height 24
click at [86, 318] on link "04. Customer Experience" at bounding box center [103, 320] width 170 height 24
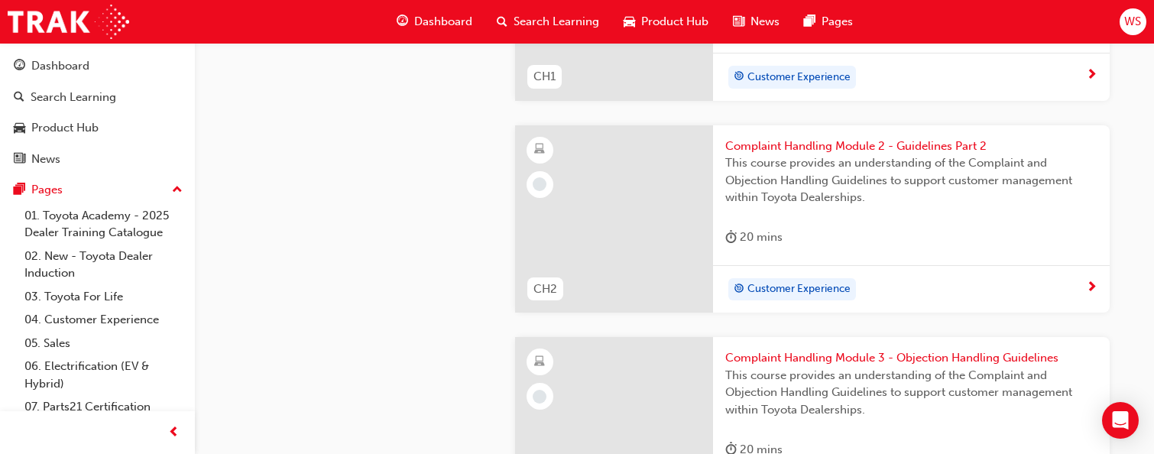
scroll to position [535, 0]
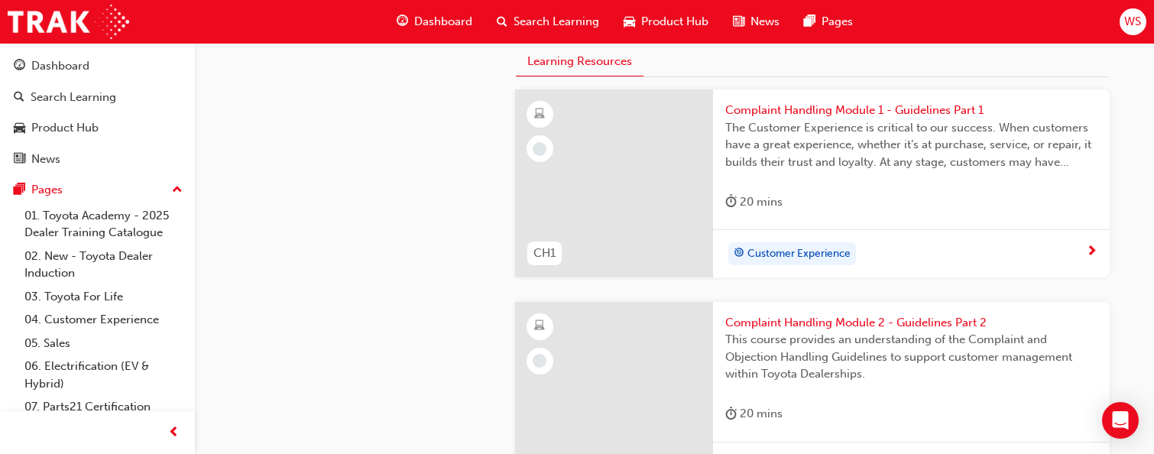
click at [725, 152] on span "The Customer Experience is critical to our success. When customers have a great…" at bounding box center [911, 145] width 372 height 52
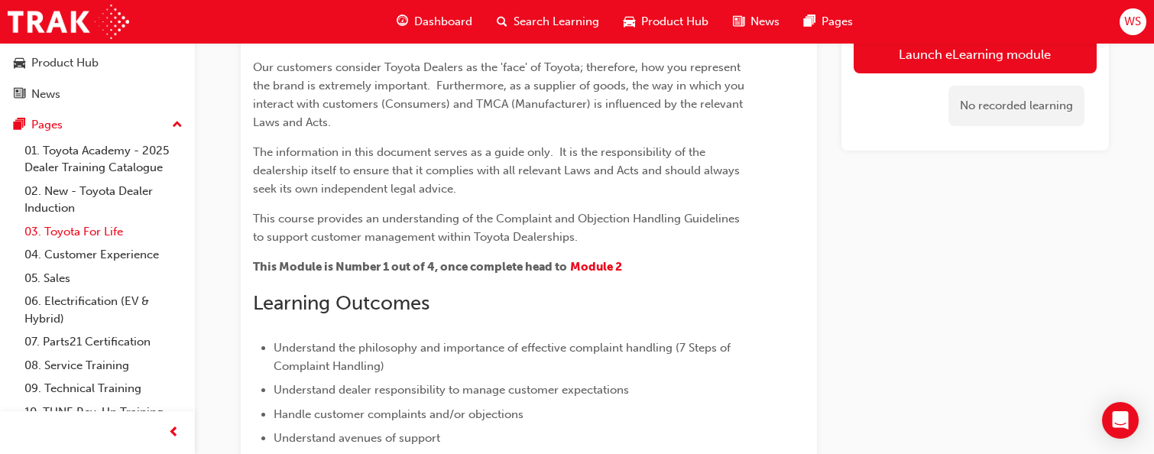
scroll to position [102, 0]
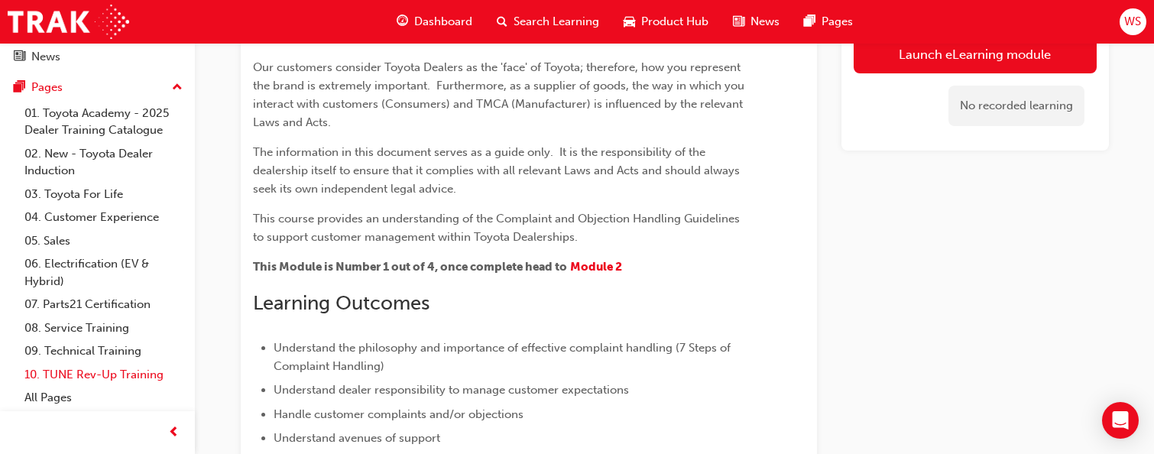
click at [100, 370] on link "10. TUNE Rev-Up Training" at bounding box center [103, 375] width 170 height 24
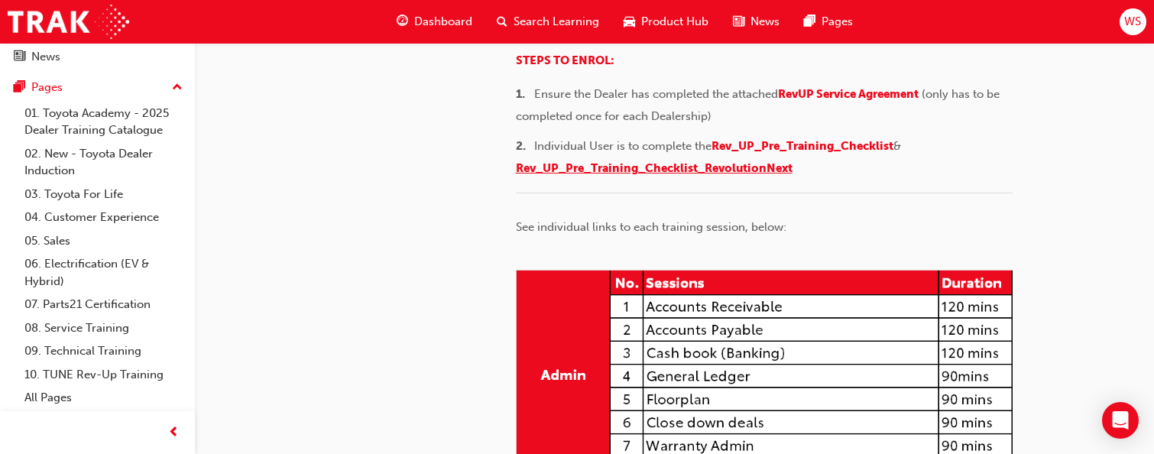
scroll to position [229, 0]
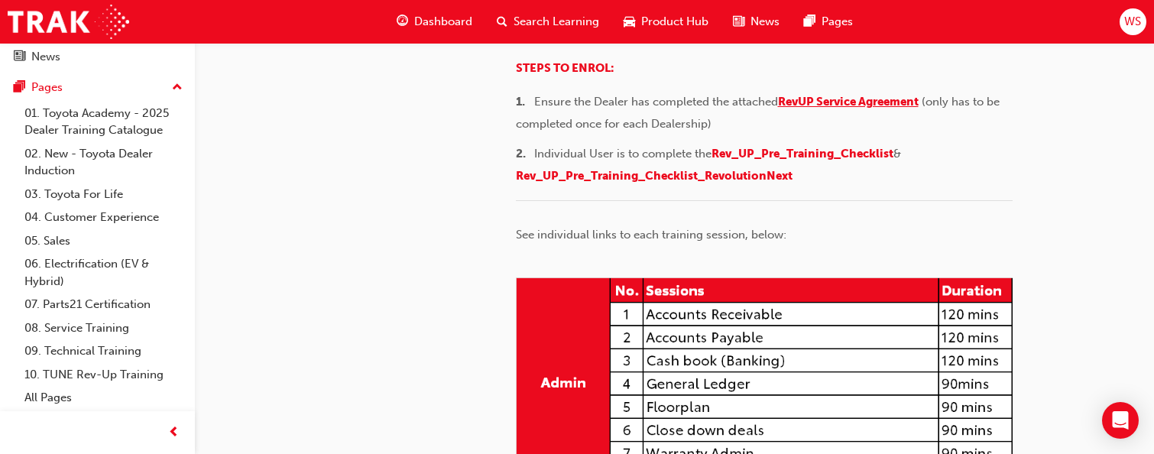
click at [834, 108] on span "RevUP Service Agreement" at bounding box center [848, 102] width 141 height 14
click at [780, 160] on span "Rev_UP_Pre_Training_Checklist" at bounding box center [802, 154] width 182 height 14
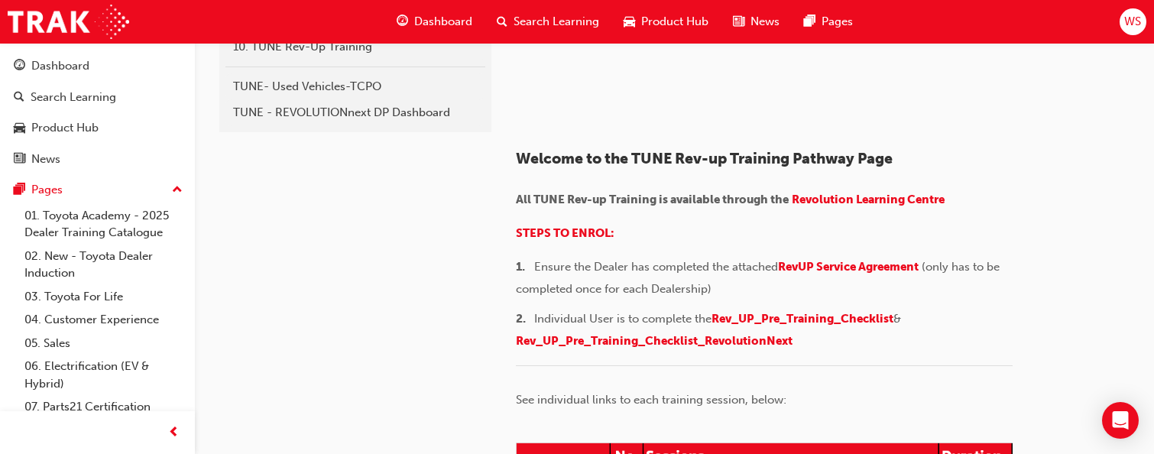
scroll to position [306, 0]
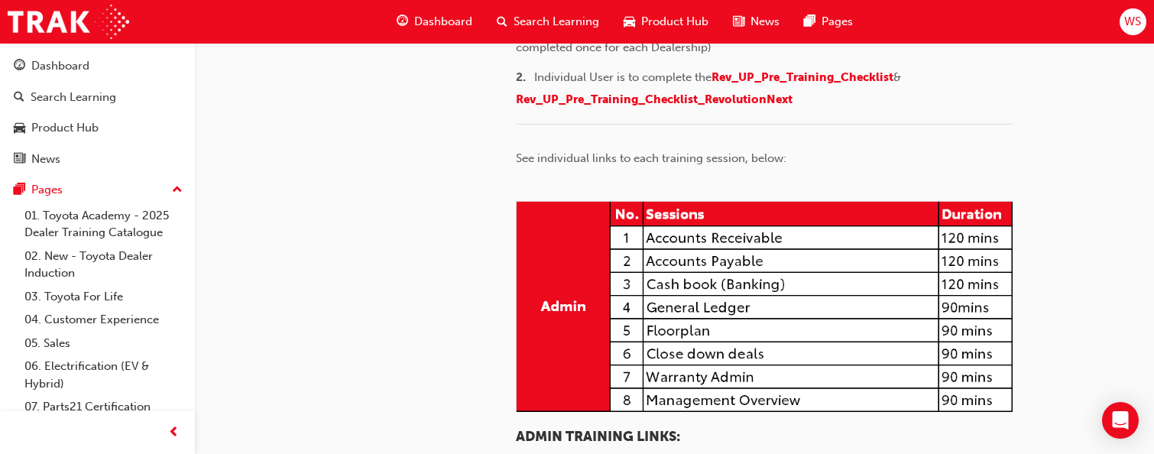
click at [820, 32] on span "RevUP Service Agreement" at bounding box center [848, 25] width 141 height 14
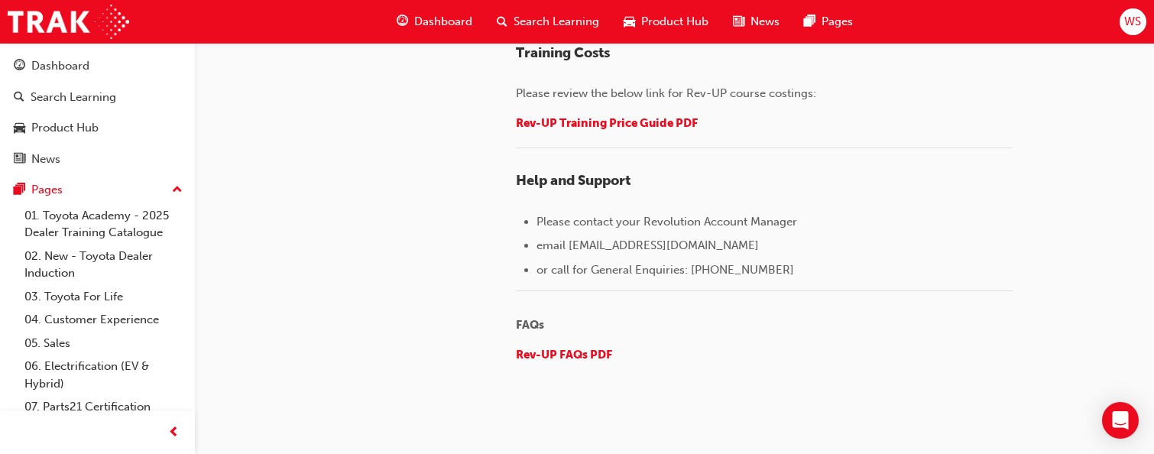
scroll to position [2292, 0]
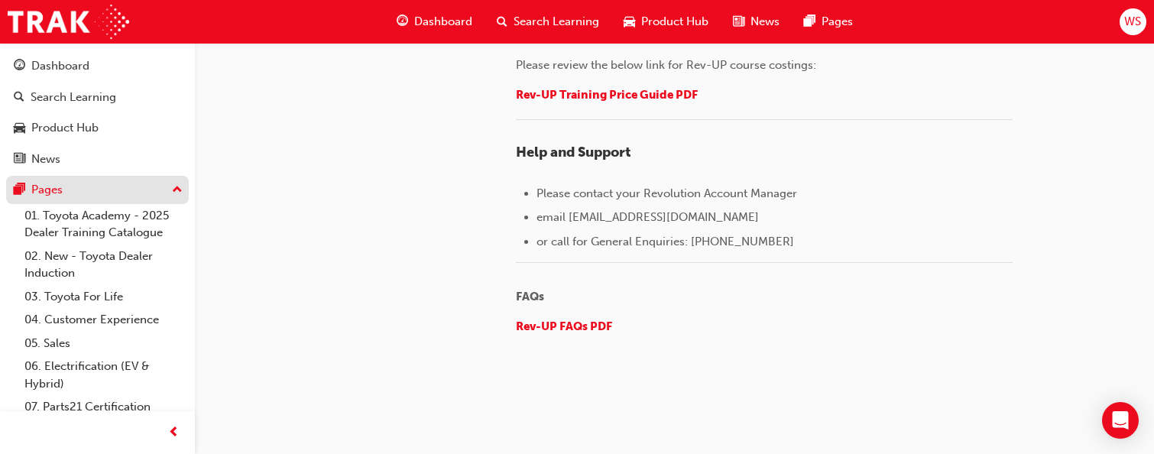
click at [137, 186] on div "Pages" at bounding box center [97, 189] width 167 height 19
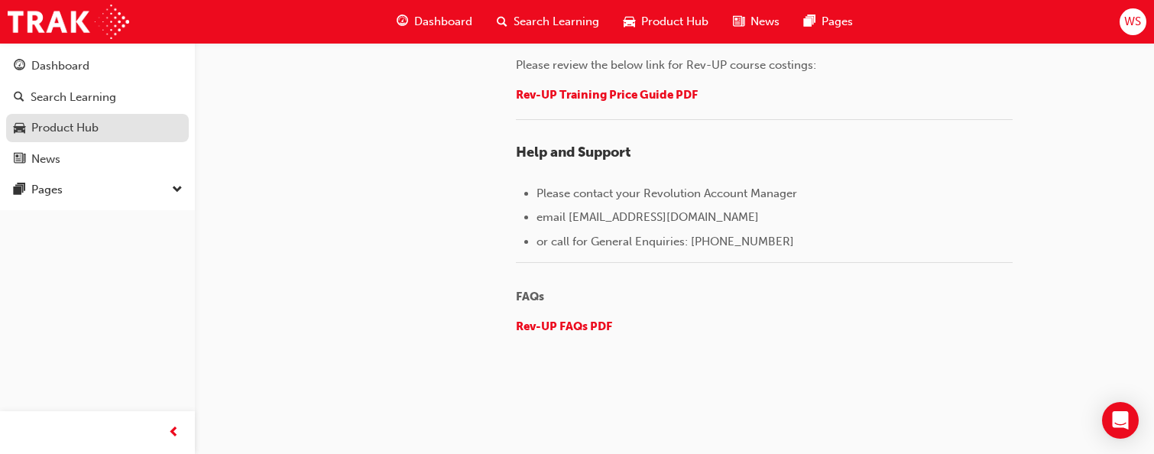
click at [61, 123] on div "Product Hub" at bounding box center [64, 128] width 67 height 18
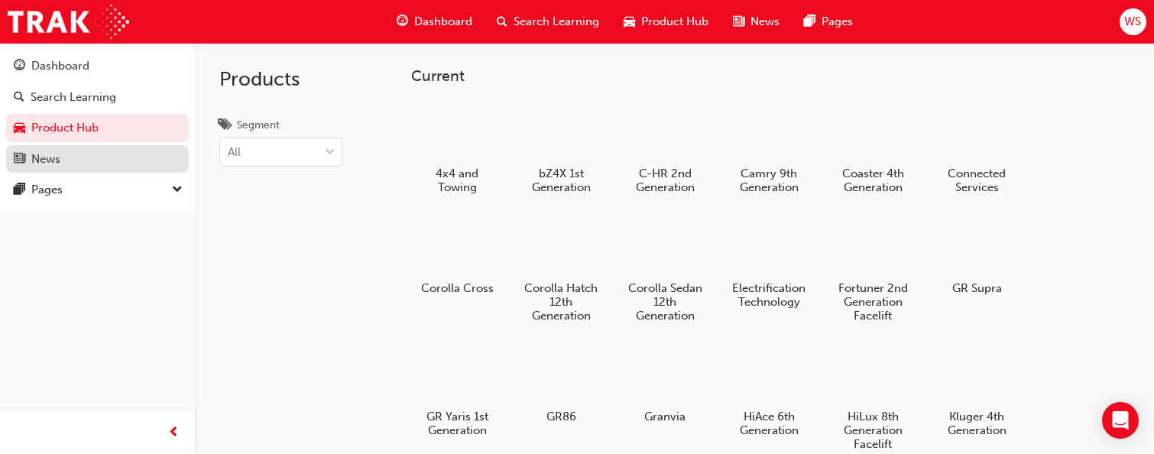
click at [58, 163] on div "News" at bounding box center [45, 159] width 29 height 18
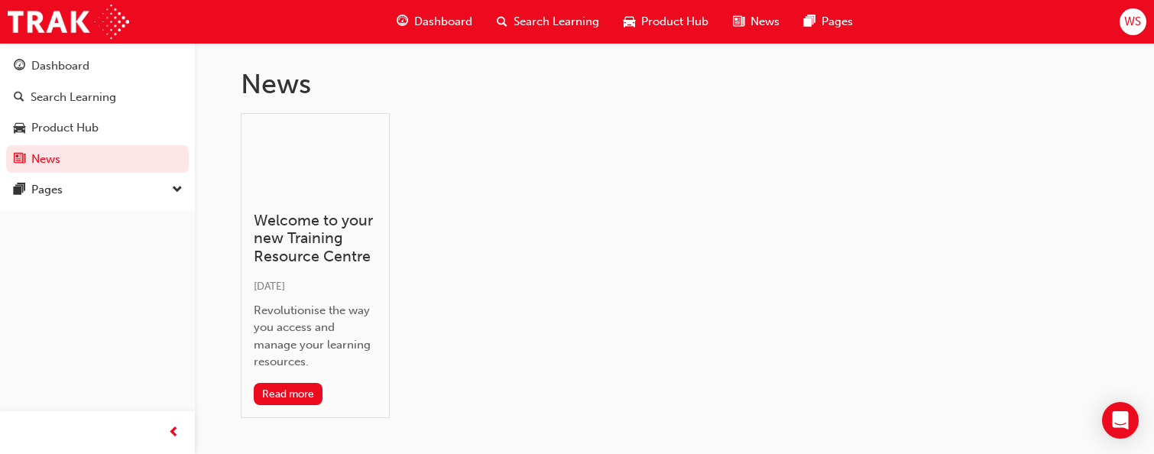
click at [173, 194] on span "down-icon" at bounding box center [177, 190] width 11 height 20
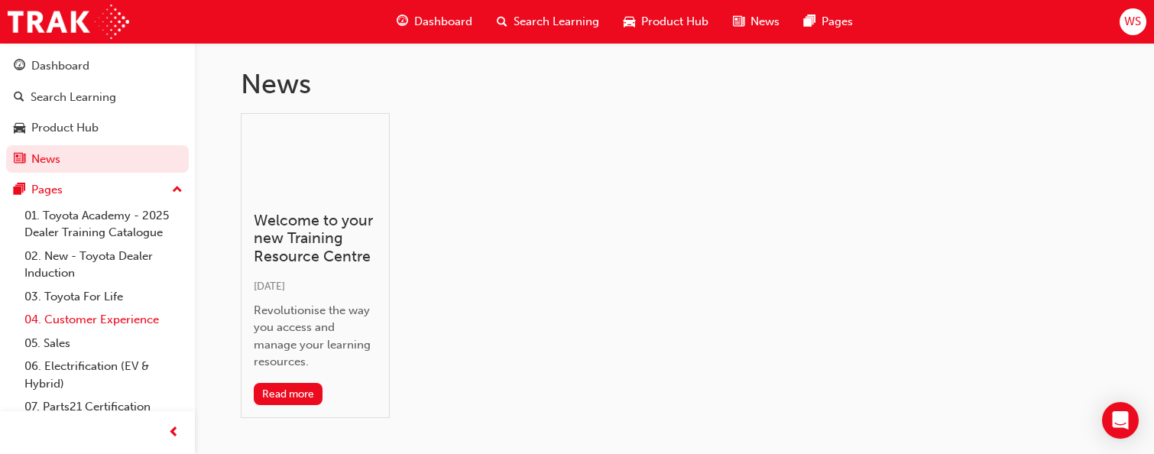
click at [125, 314] on link "04. Customer Experience" at bounding box center [103, 320] width 170 height 24
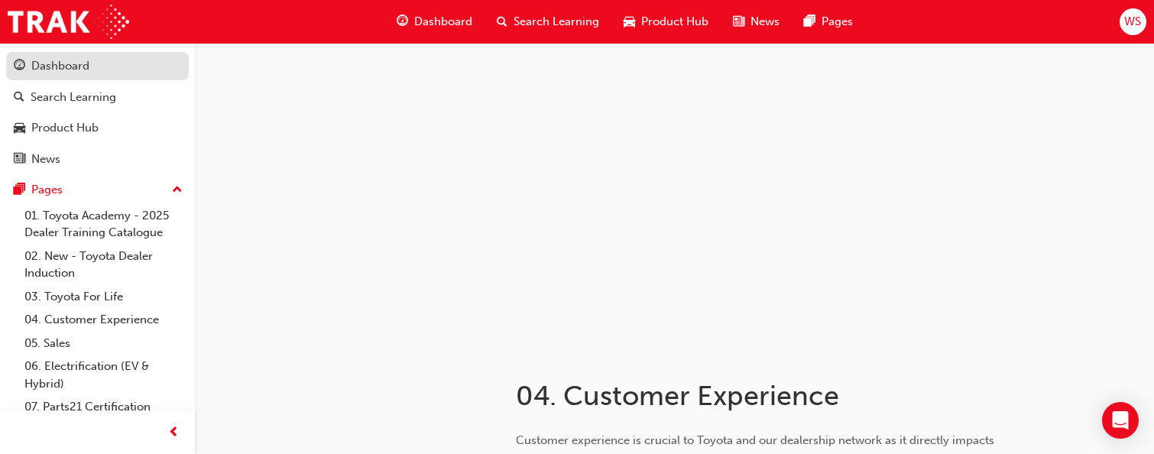
click at [118, 67] on div "Dashboard" at bounding box center [97, 66] width 167 height 19
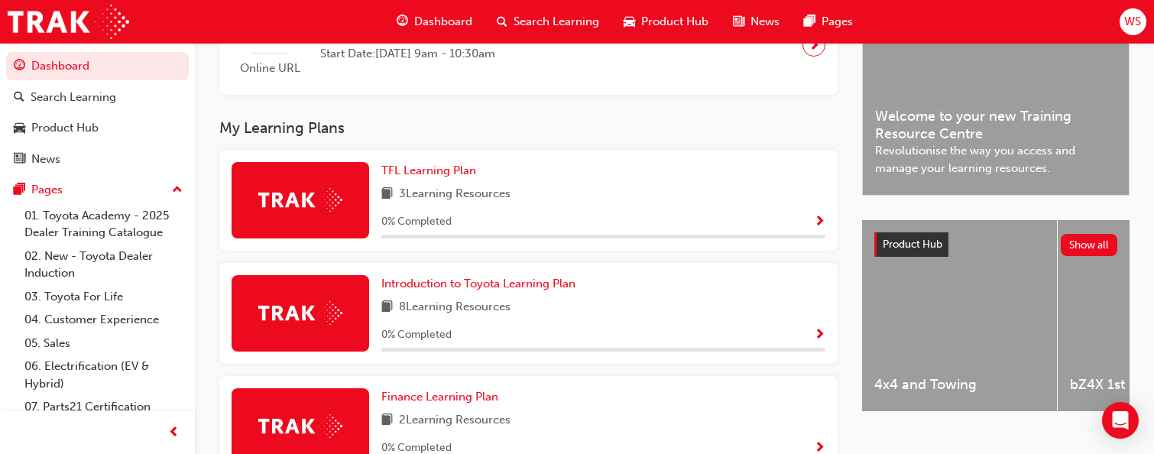
scroll to position [459, 0]
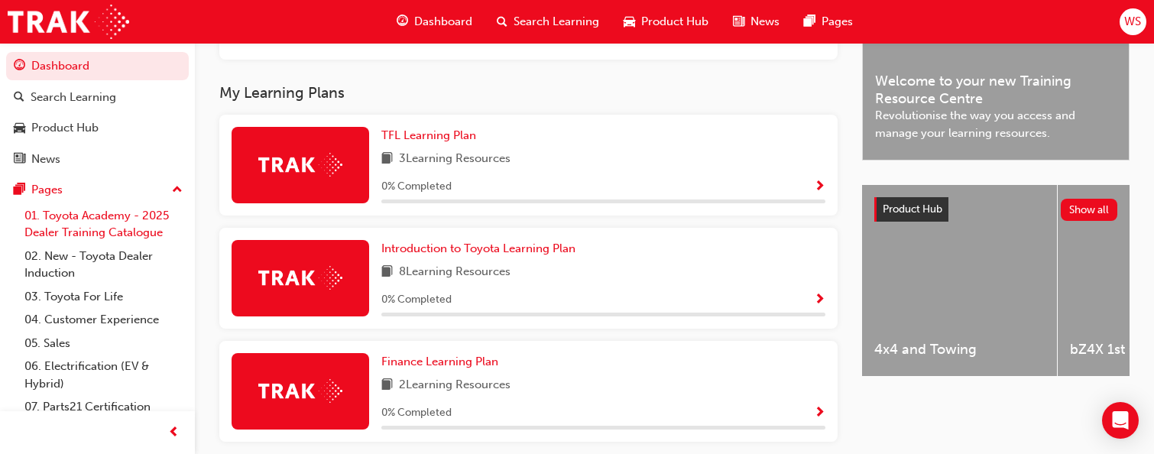
click at [114, 222] on link "01. Toyota Academy - 2025 Dealer Training Catalogue" at bounding box center [103, 224] width 170 height 40
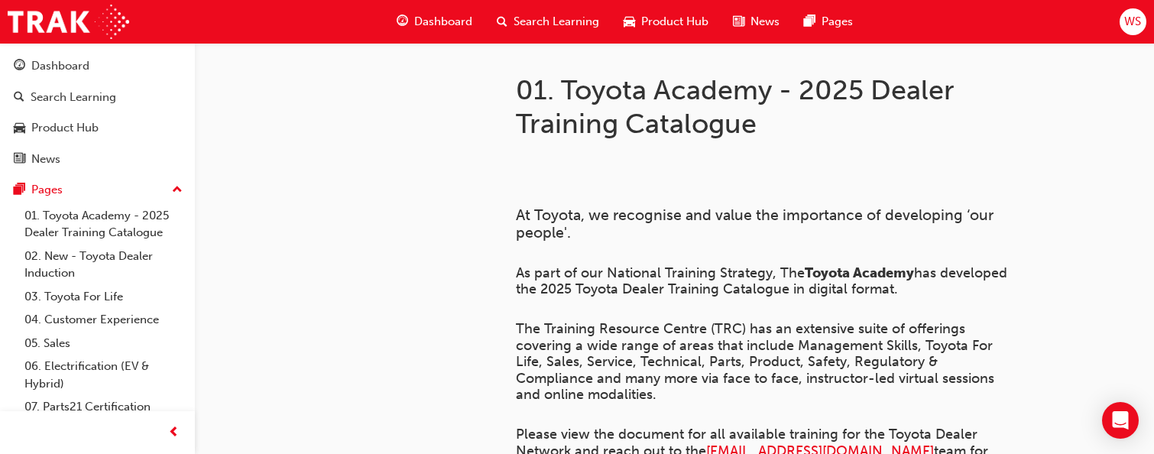
click at [367, 301] on div at bounding box center [353, 366] width 275 height 647
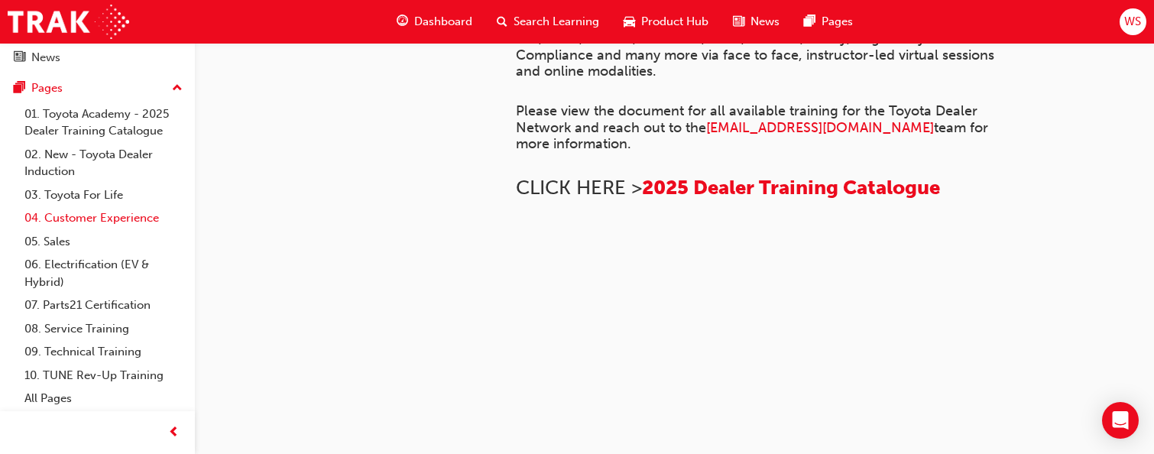
scroll to position [102, 0]
click at [87, 218] on link "04. Customer Experience" at bounding box center [103, 218] width 170 height 24
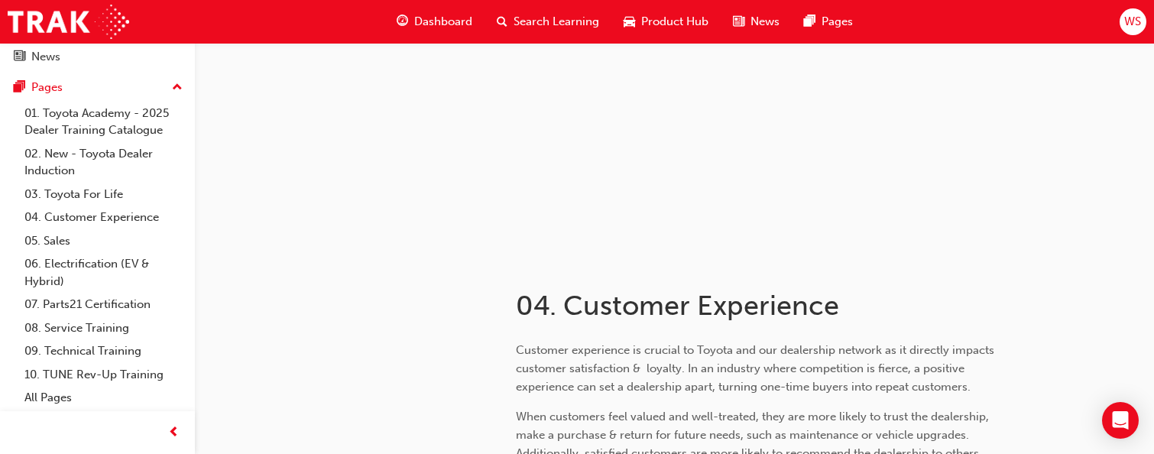
scroll to position [229, 0]
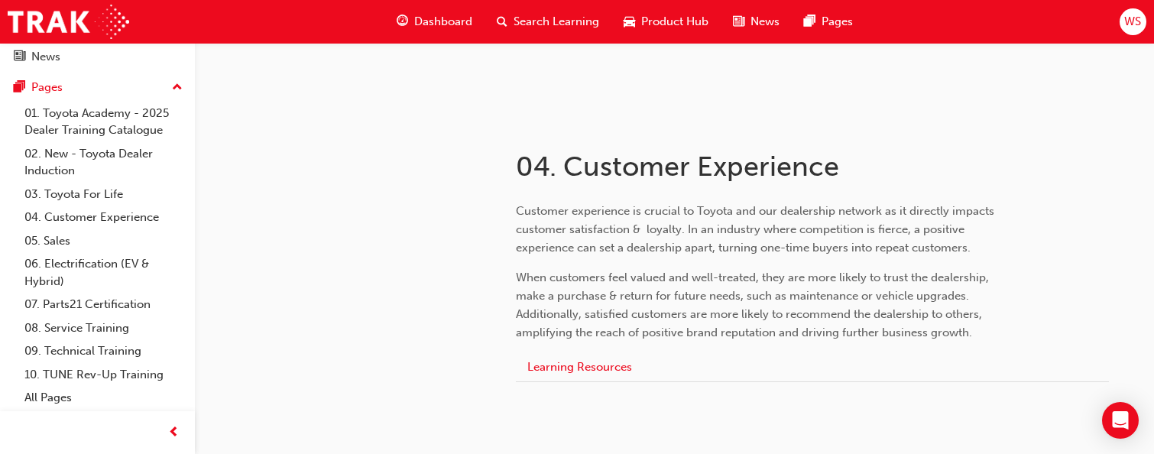
click at [591, 369] on button "Learning Resources" at bounding box center [580, 367] width 128 height 29
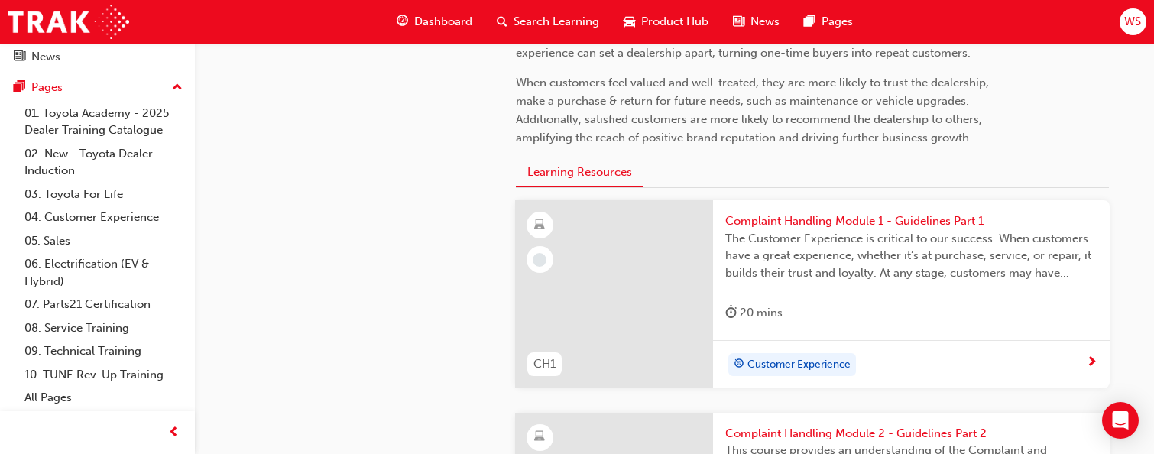
scroll to position [458, 0]
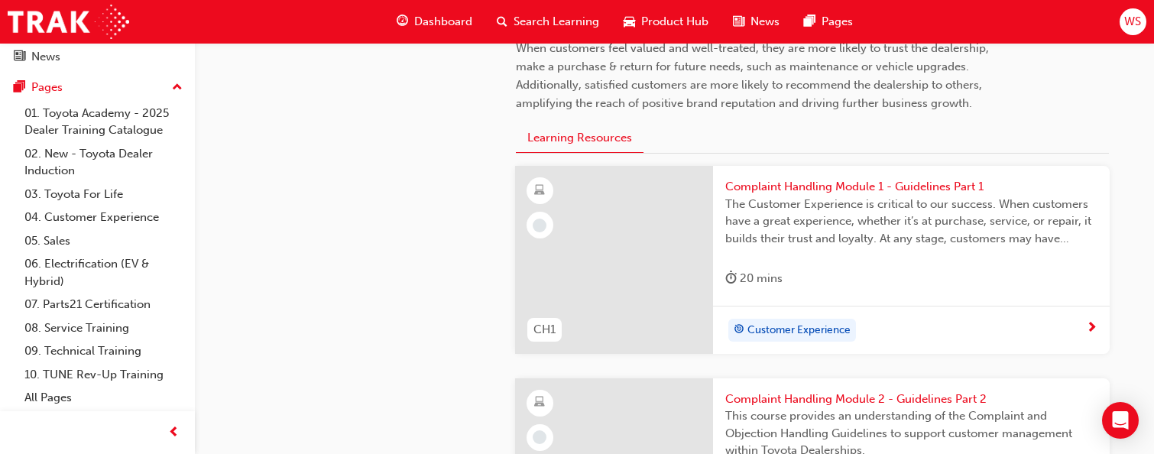
click at [969, 407] on span "This course provides an understanding of the Complaint and Objection Handling G…" at bounding box center [911, 433] width 372 height 52
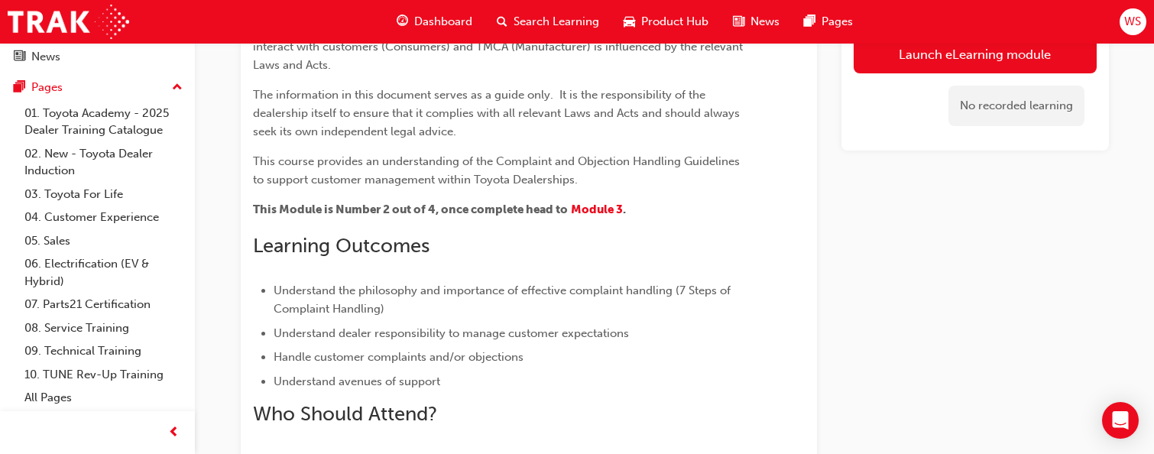
scroll to position [382, 0]
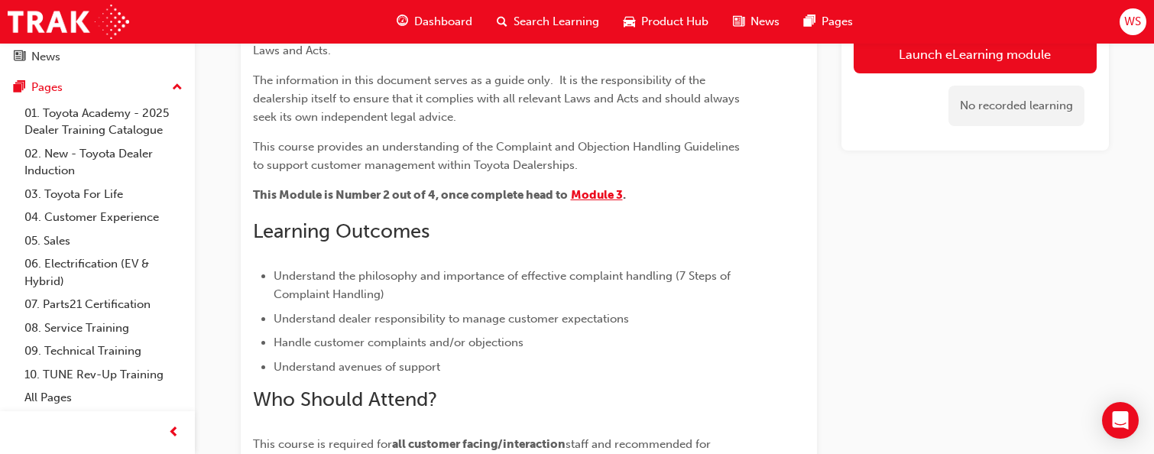
click at [604, 191] on span "Module 3" at bounding box center [597, 195] width 52 height 14
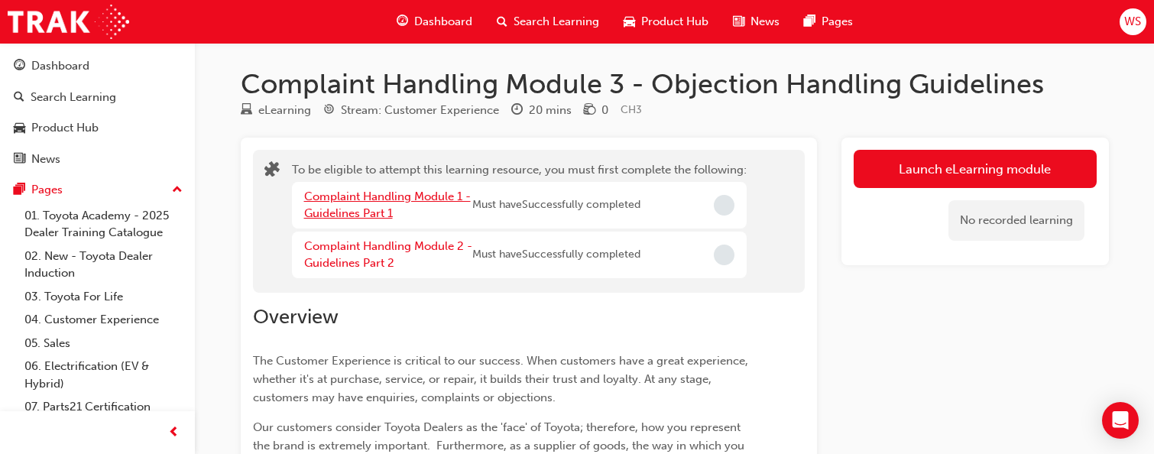
click at [370, 193] on link "Complaint Handling Module 1 - Guidelines Part 1" at bounding box center [387, 204] width 167 height 31
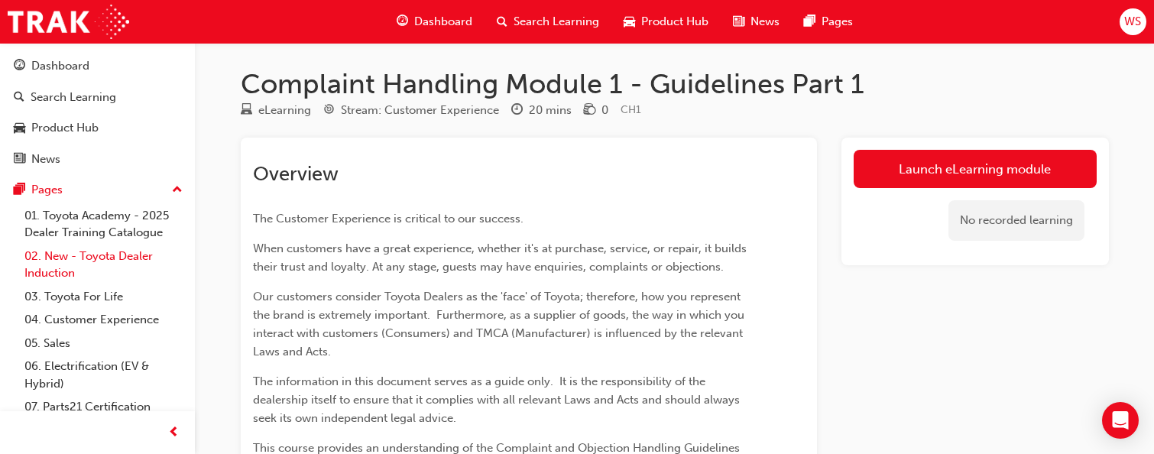
click at [113, 271] on link "02. New - Toyota Dealer Induction" at bounding box center [103, 264] width 170 height 40
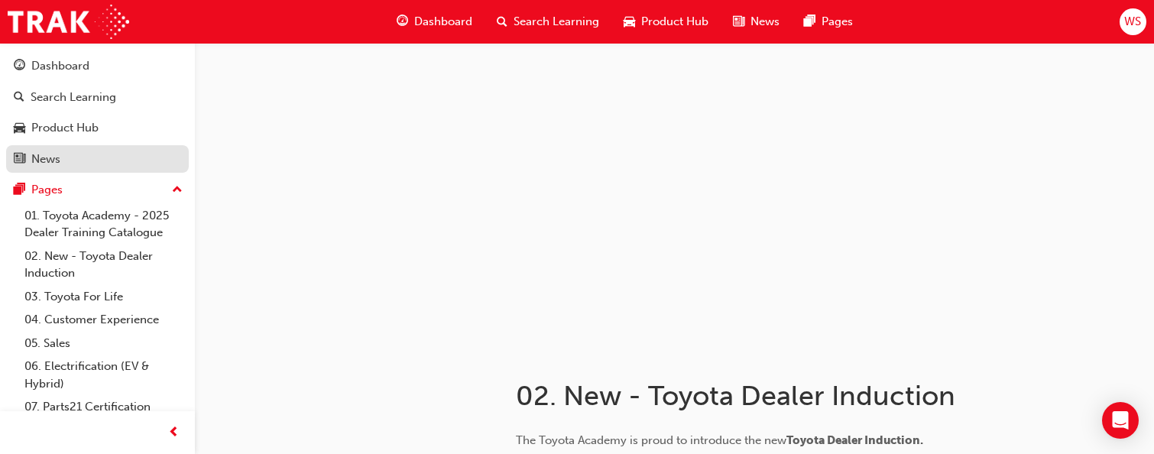
click at [90, 160] on div "News" at bounding box center [97, 159] width 167 height 19
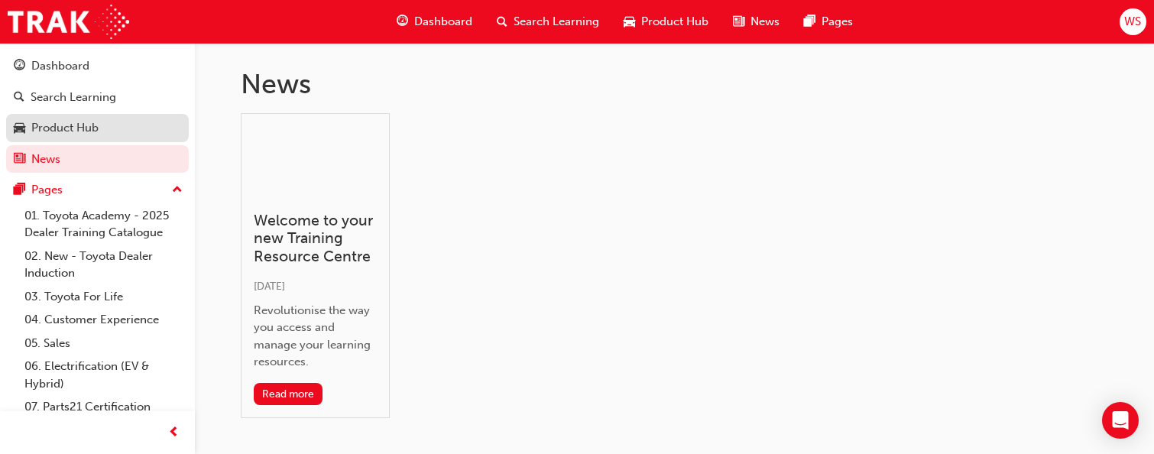
click at [95, 128] on div "Product Hub" at bounding box center [64, 128] width 67 height 18
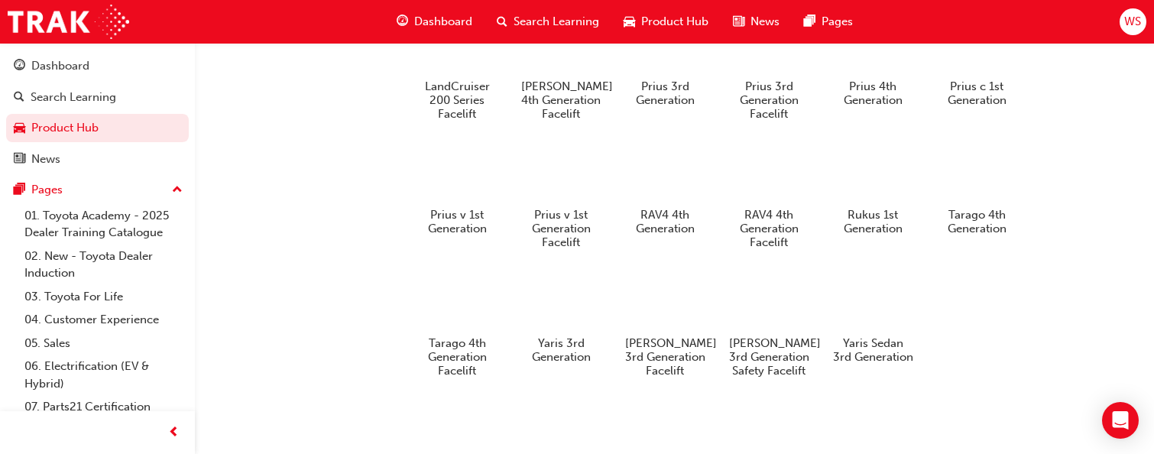
scroll to position [1342, 0]
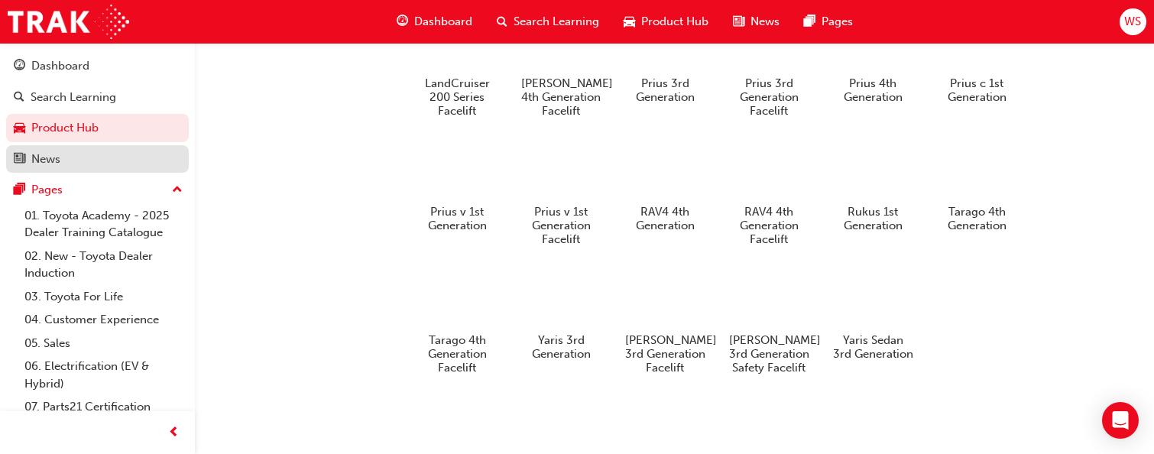
click at [79, 150] on div "News" at bounding box center [97, 159] width 167 height 19
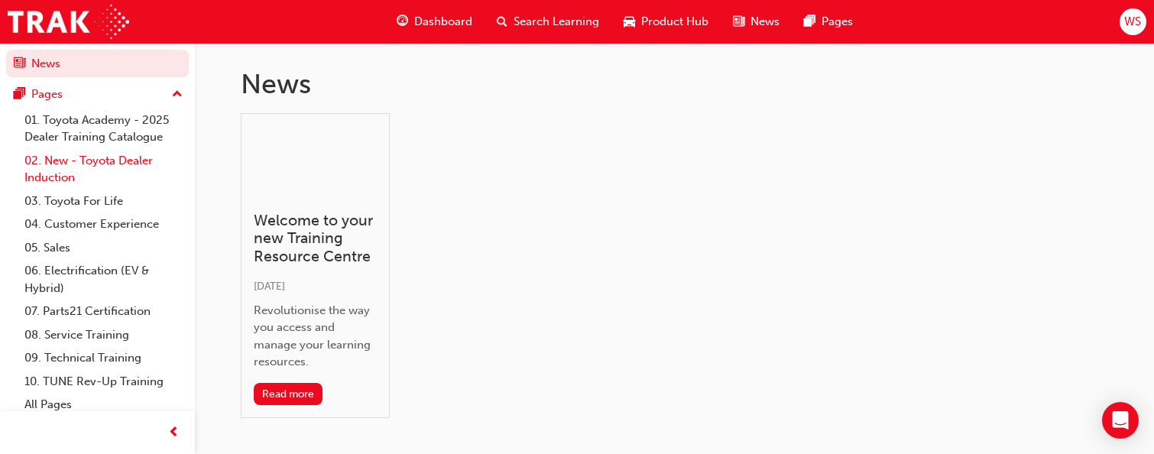
scroll to position [102, 0]
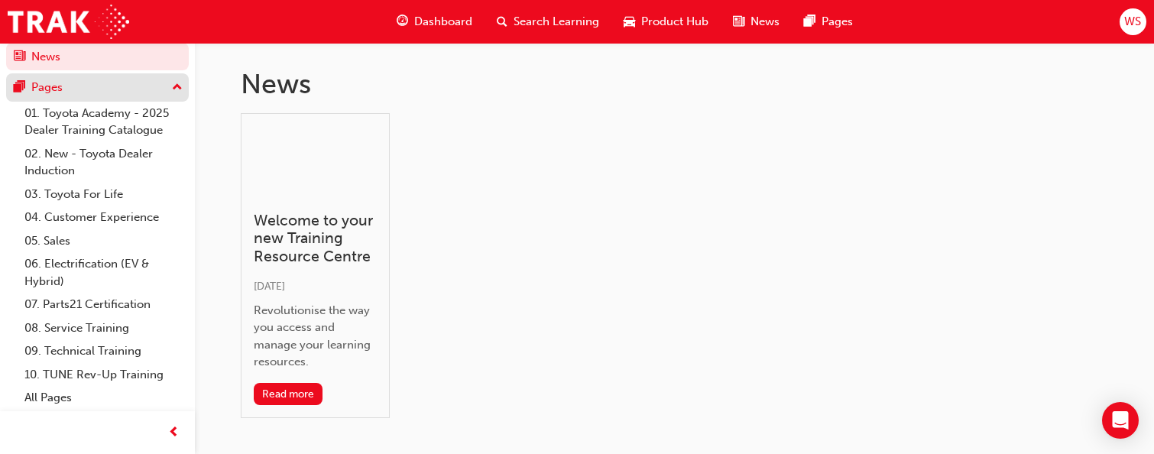
click at [155, 85] on div "Pages" at bounding box center [97, 87] width 167 height 19
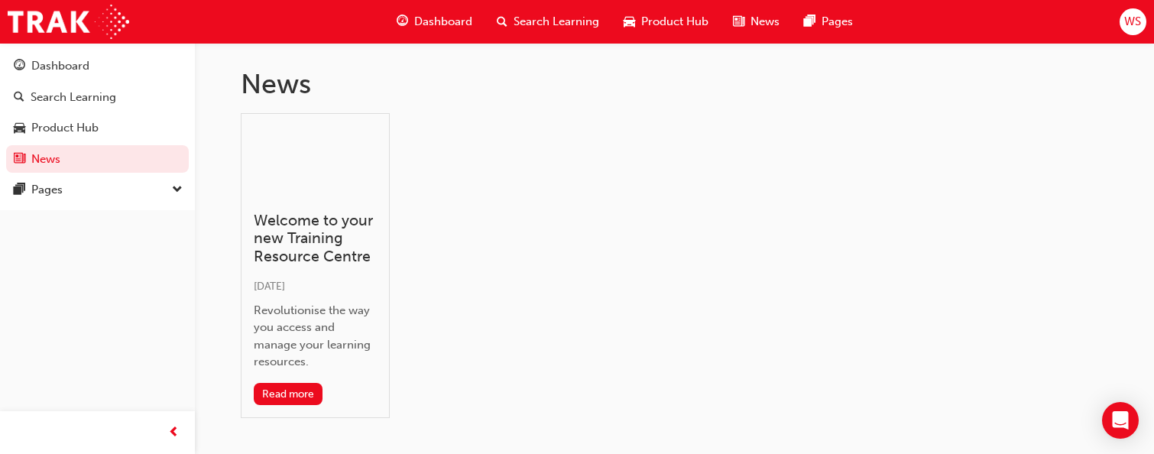
click at [455, 21] on span "Dashboard" at bounding box center [443, 22] width 58 height 18
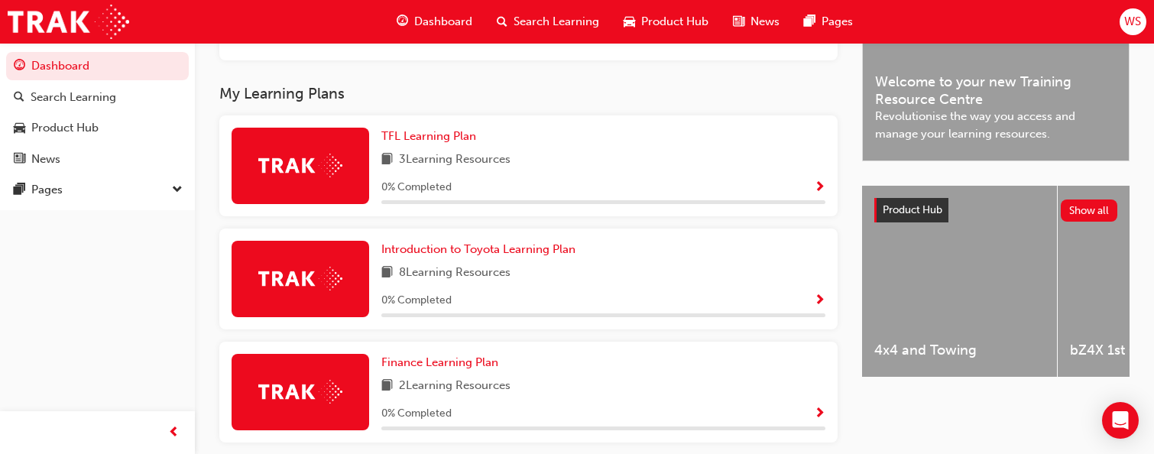
scroll to position [459, 0]
